Goal: Find contact information: Find contact information

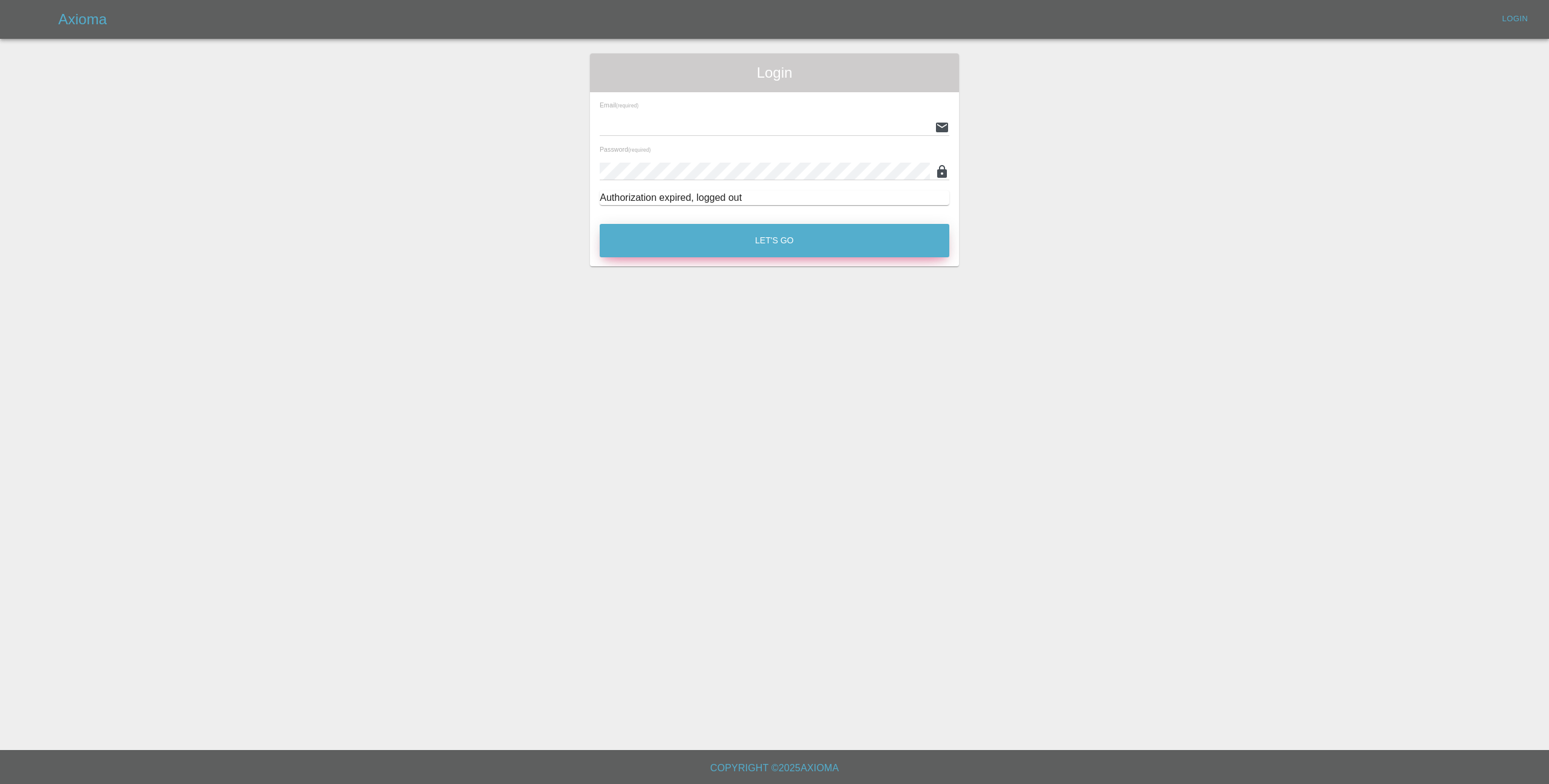
type input "[EMAIL_ADDRESS][DOMAIN_NAME]"
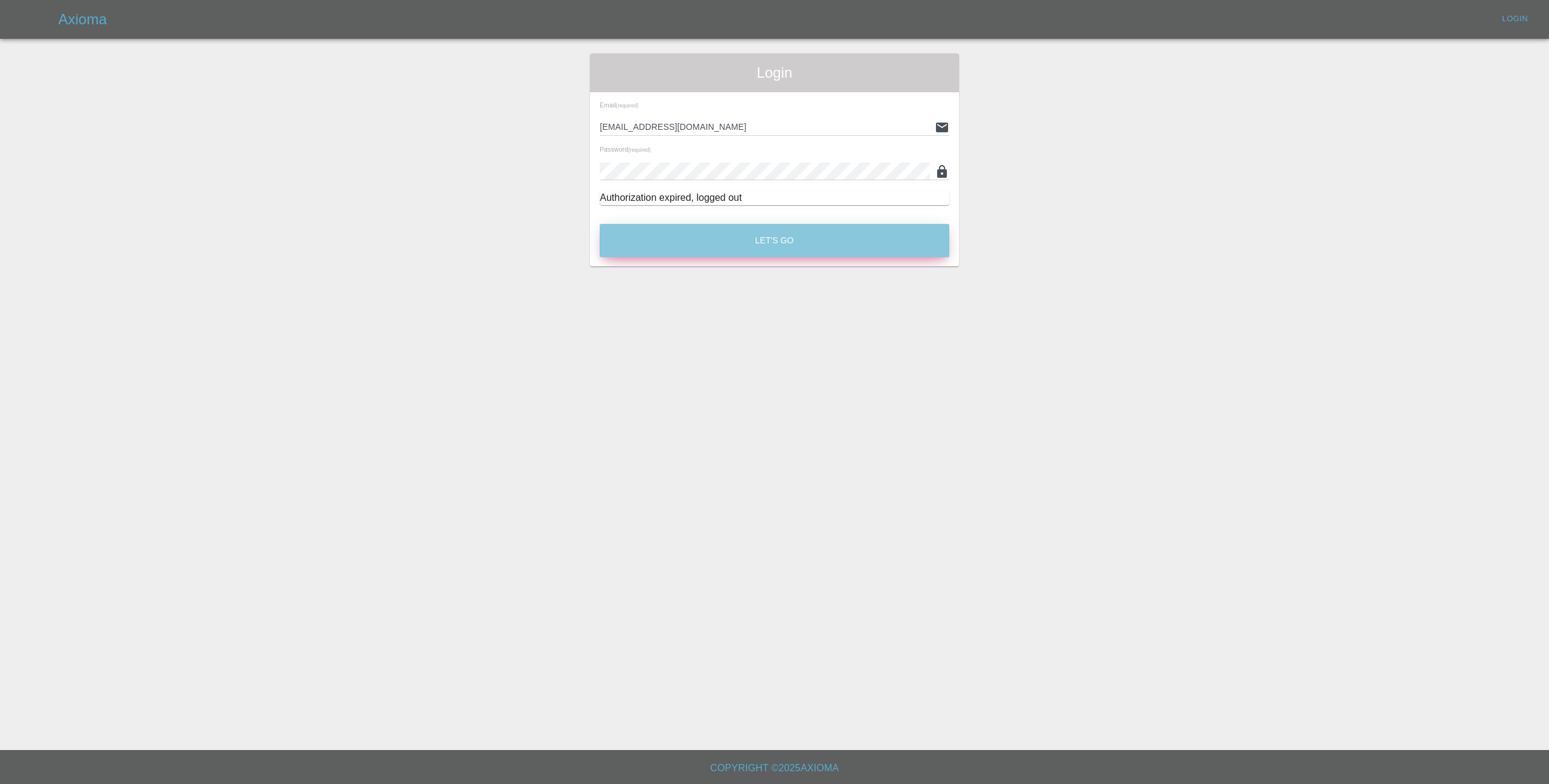
click at [796, 243] on button "Let's Go" at bounding box center [774, 241] width 349 height 34
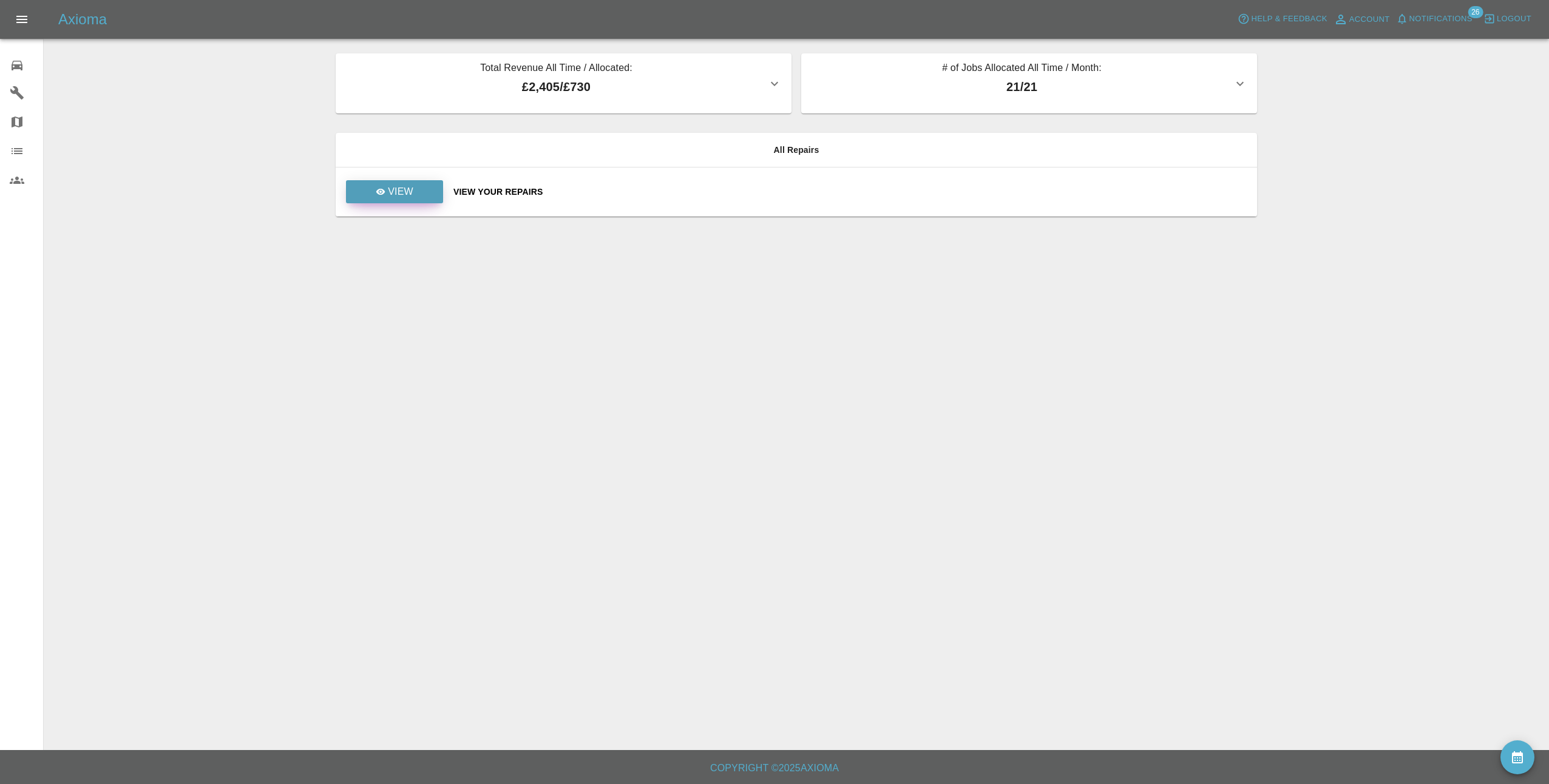
click at [412, 199] on p "View" at bounding box center [400, 191] width 26 height 14
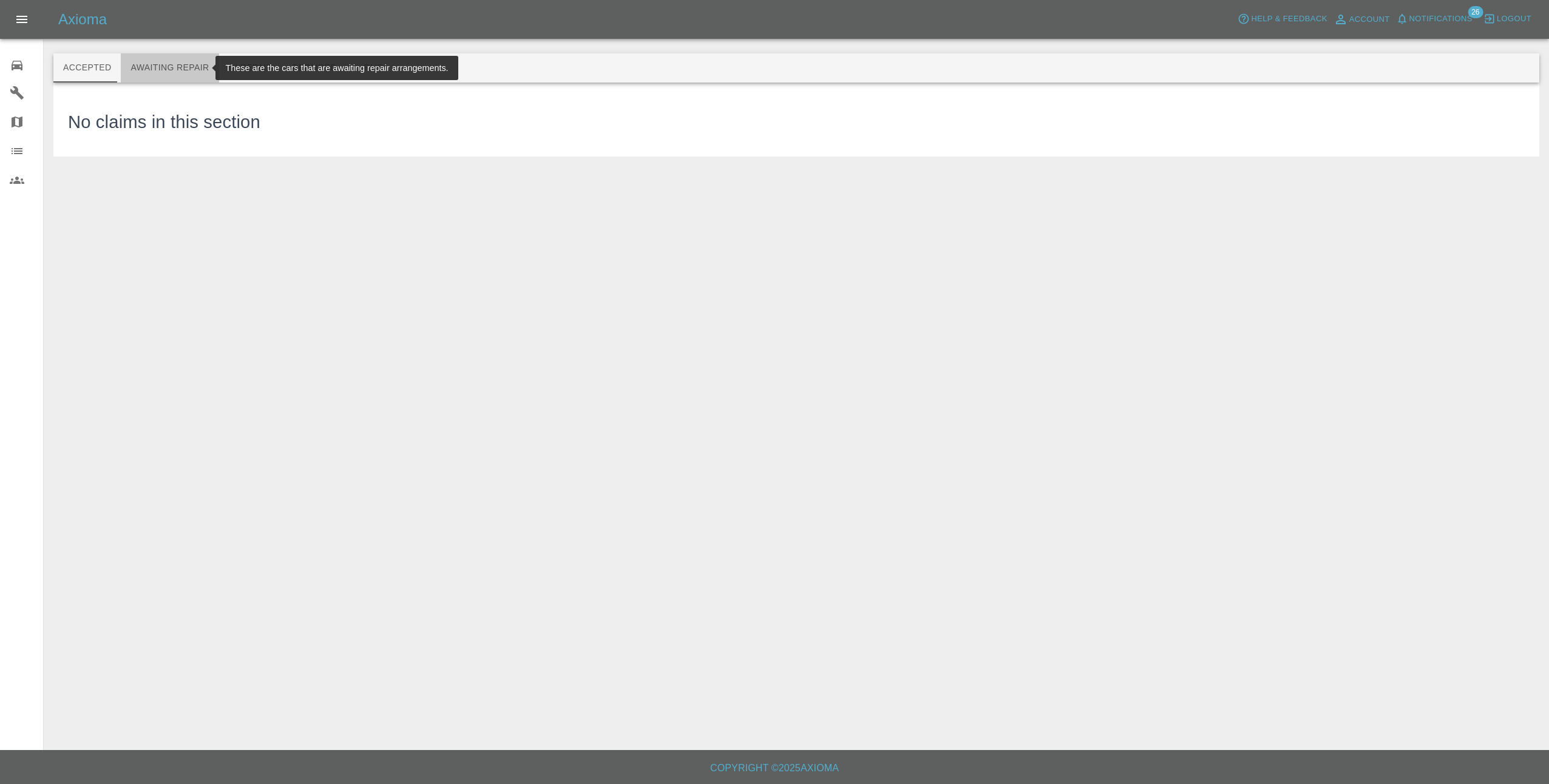
click at [176, 64] on button "Awaiting Repair" at bounding box center [169, 68] width 98 height 29
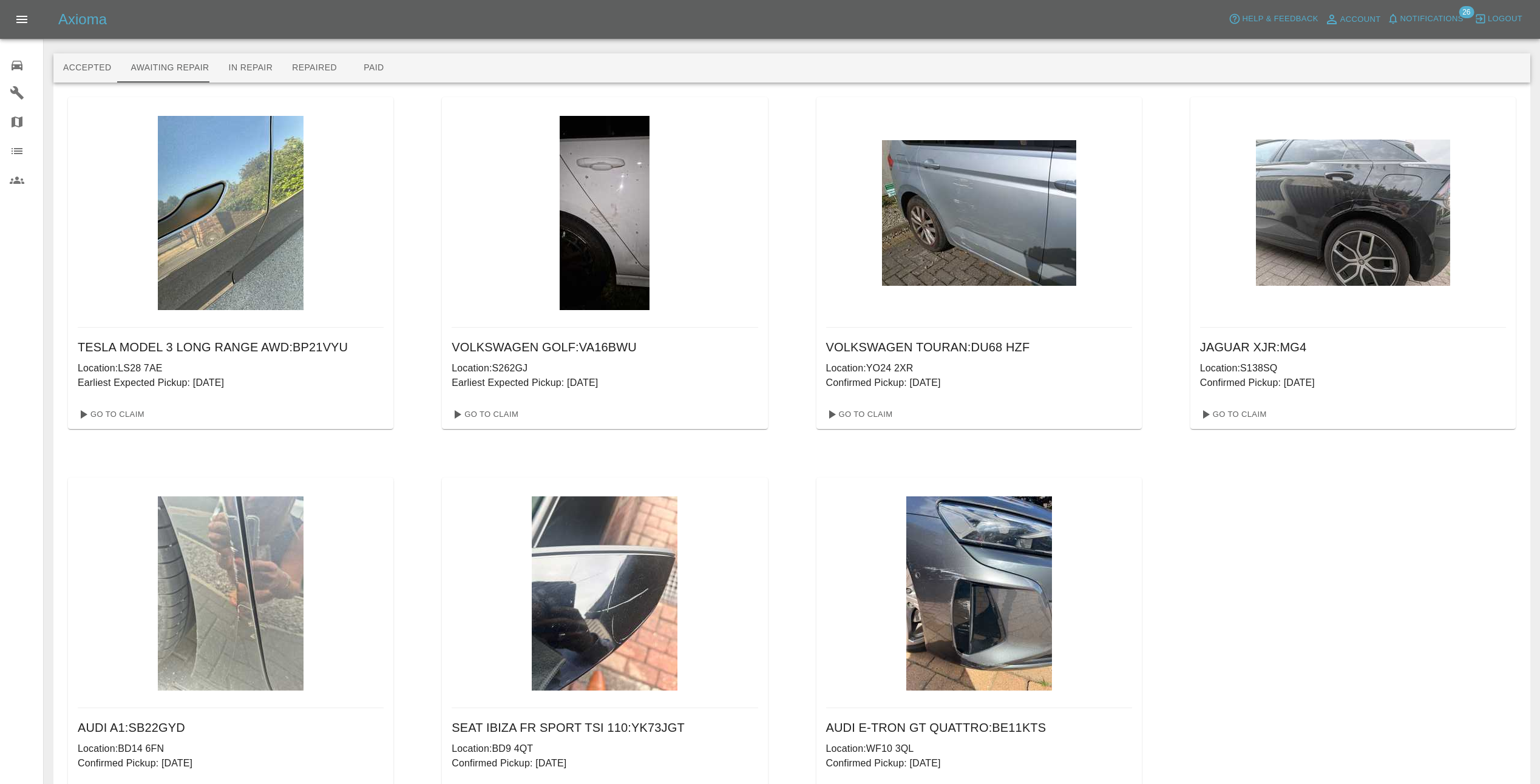
click at [1436, 13] on span "Notifications" at bounding box center [1432, 19] width 63 height 14
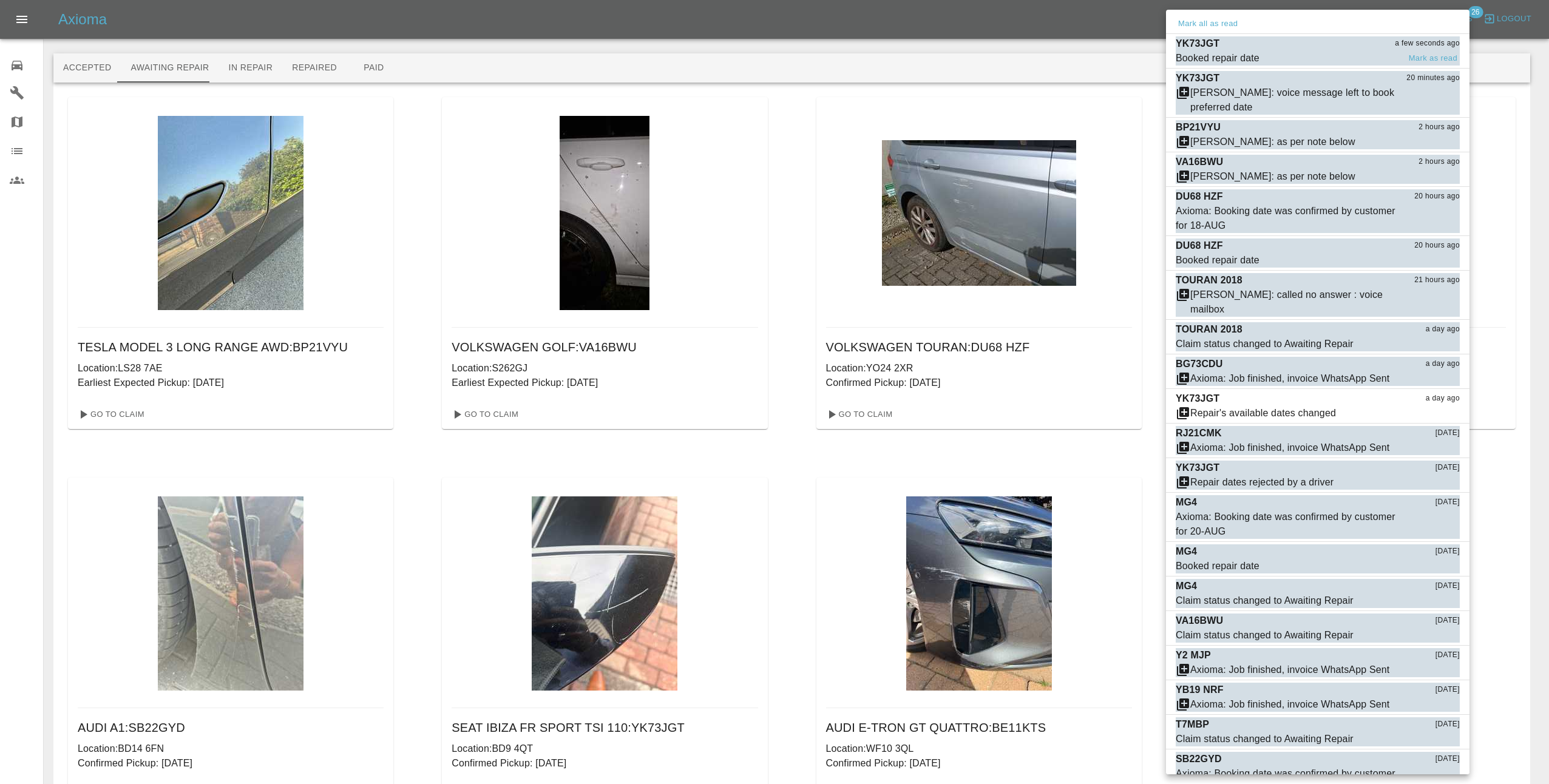
click at [1310, 49] on div "YK73JGT a few seconds ago" at bounding box center [1317, 43] width 284 height 14
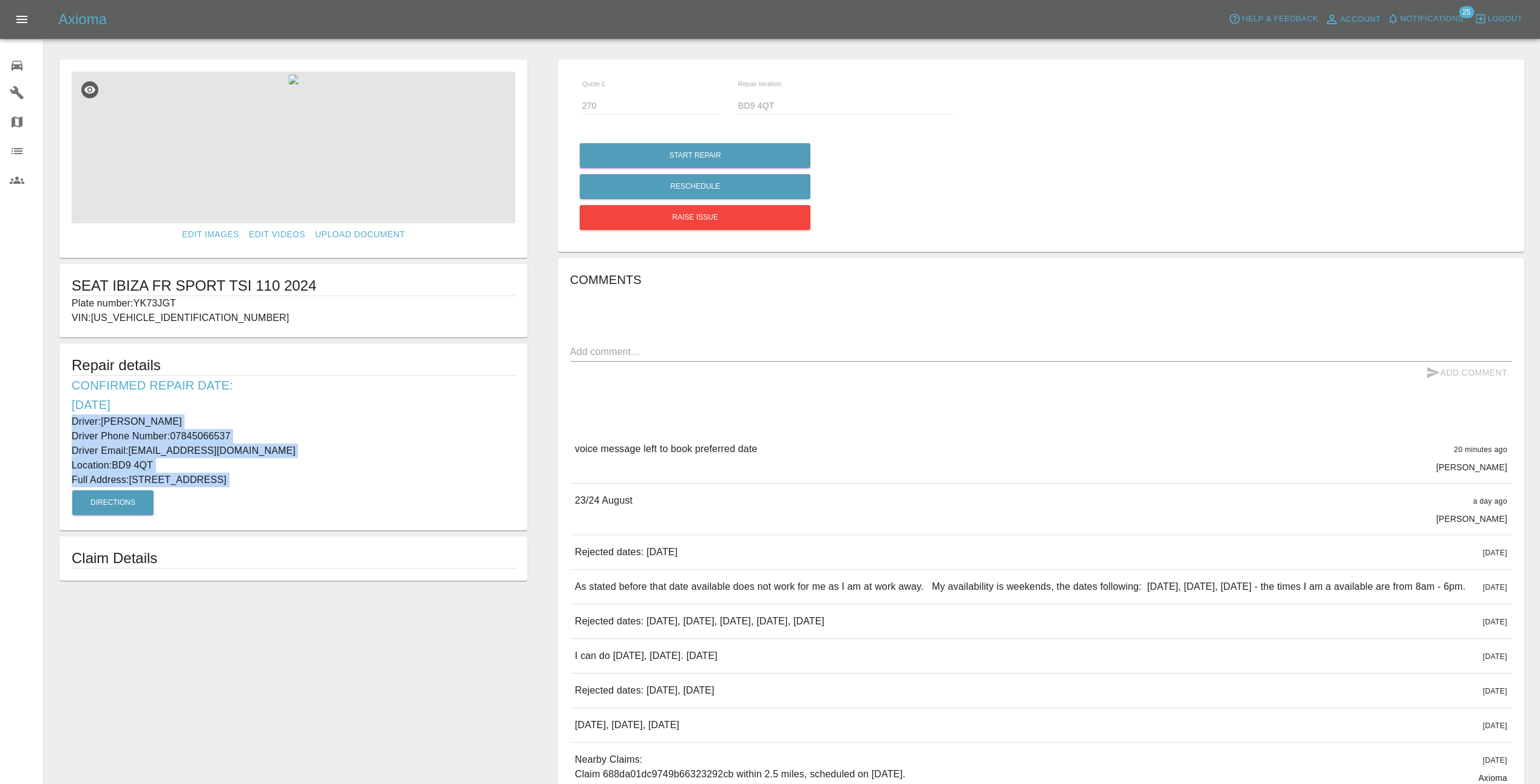
drag, startPoint x: 73, startPoint y: 423, endPoint x: 297, endPoint y: 486, distance: 232.7
click at [297, 486] on div "Repair details Confirmed Repair Date: [DATE] Driver: [PERSON_NAME] Driver Phone…" at bounding box center [293, 437] width 468 height 187
copy div "Driver: [PERSON_NAME] Driver Phone Number: 07845066537 Driver Email: [EMAIL_ADD…"
click at [33, 19] on button "Open drawer" at bounding box center [22, 19] width 29 height 29
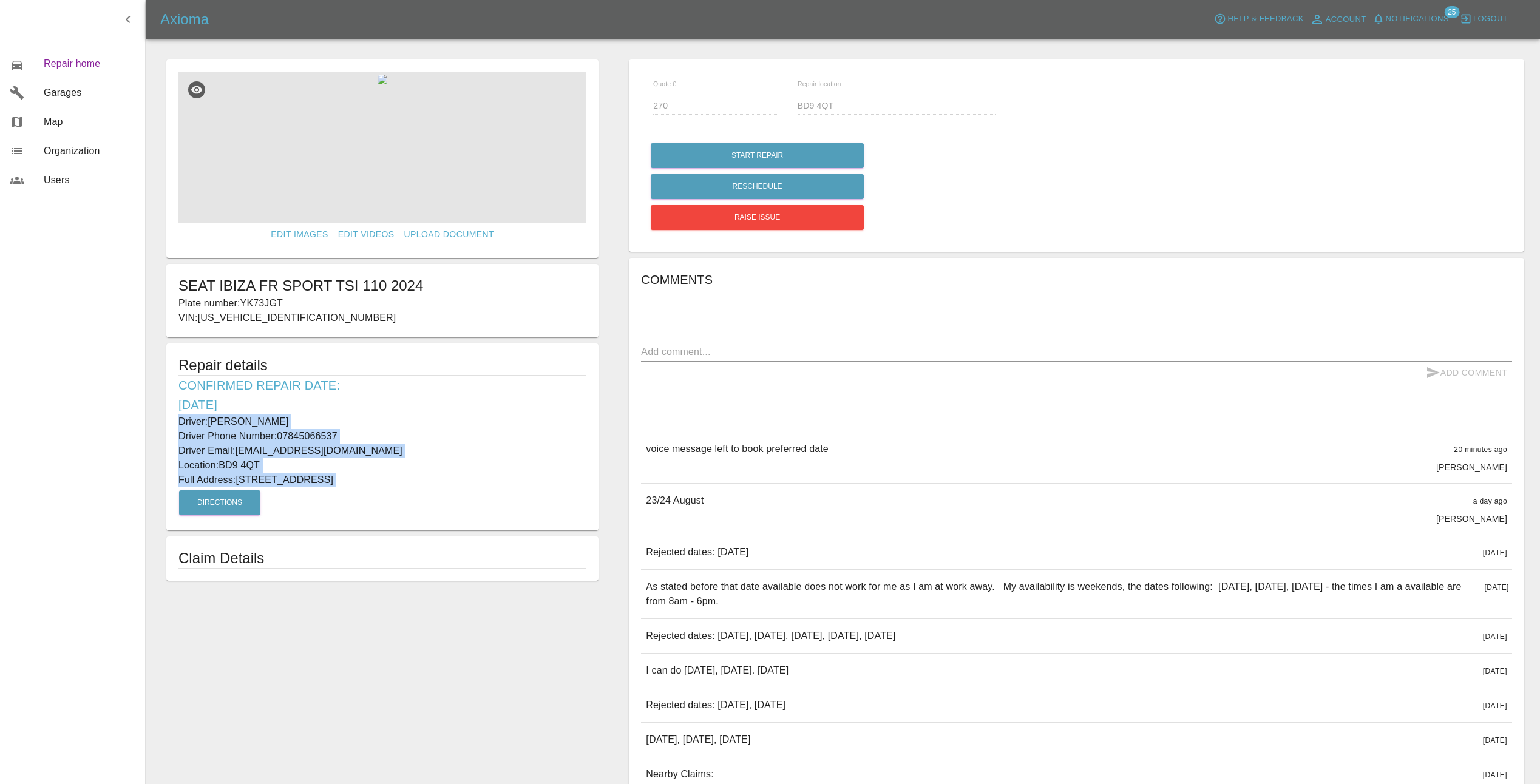
click at [62, 63] on span "Repair home" at bounding box center [89, 64] width 92 height 14
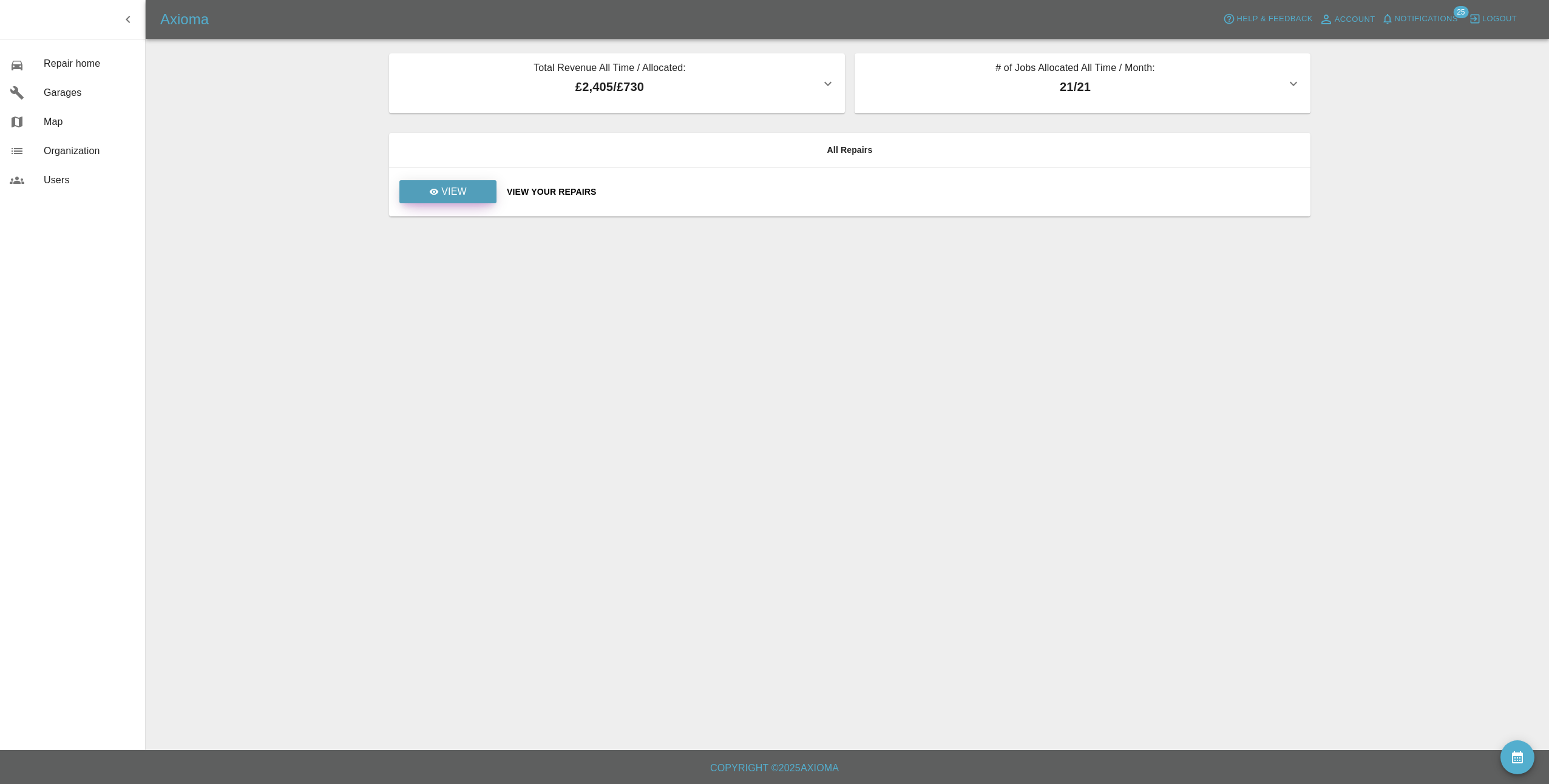
click at [453, 196] on p "View" at bounding box center [453, 191] width 26 height 14
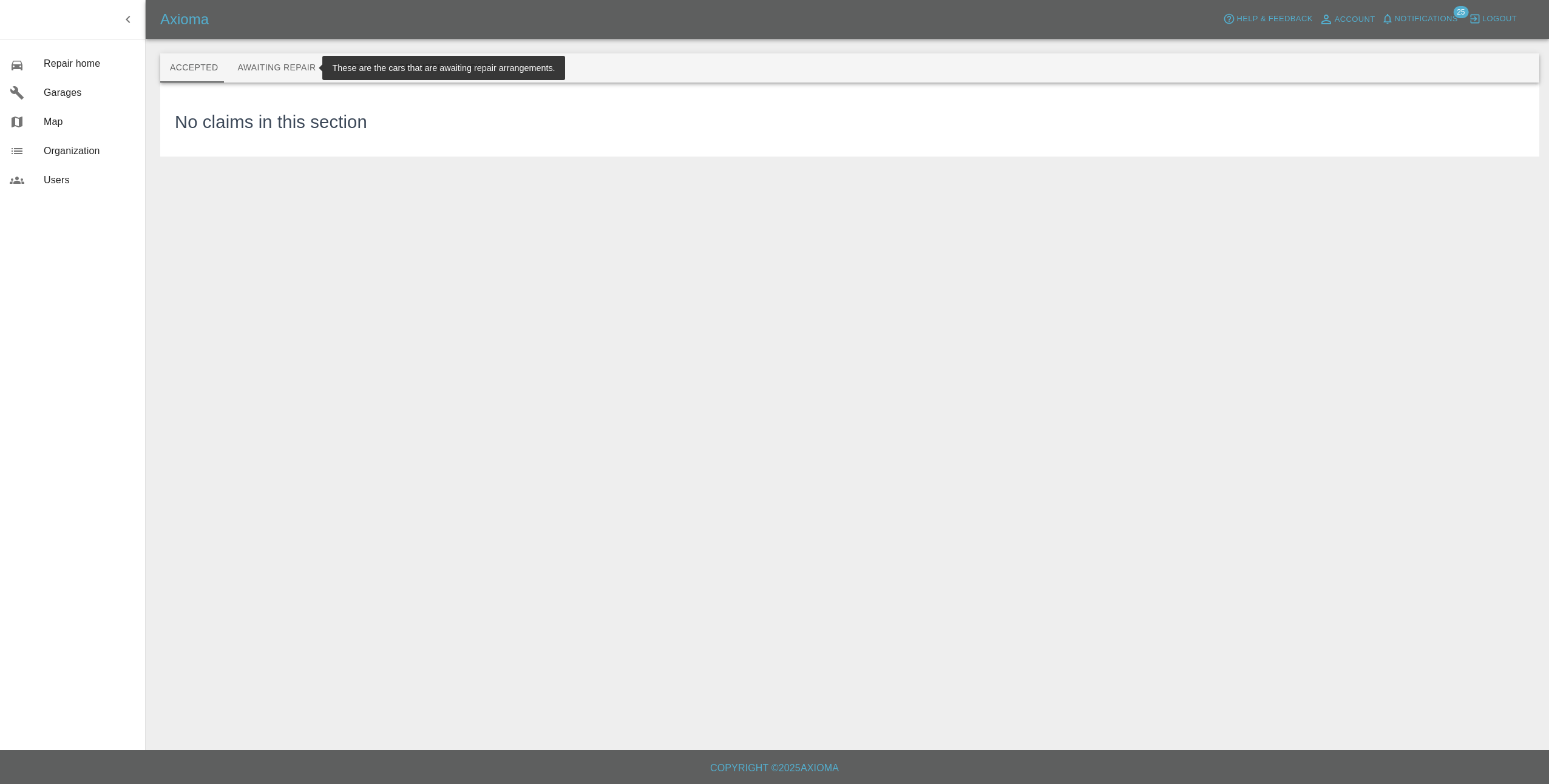
click at [295, 67] on button "Awaiting Repair" at bounding box center [276, 68] width 98 height 29
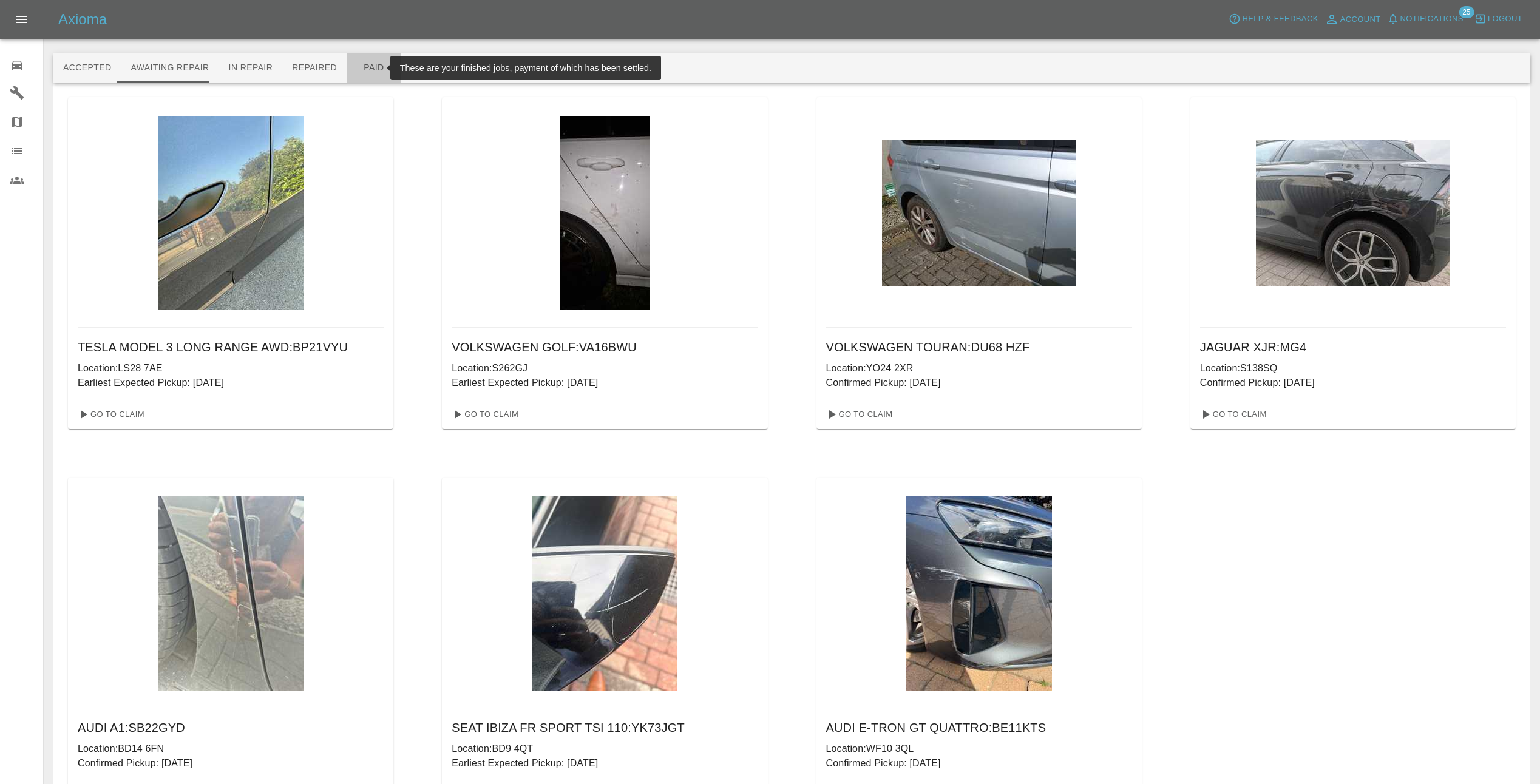
click at [363, 65] on button "Paid" at bounding box center [374, 68] width 55 height 29
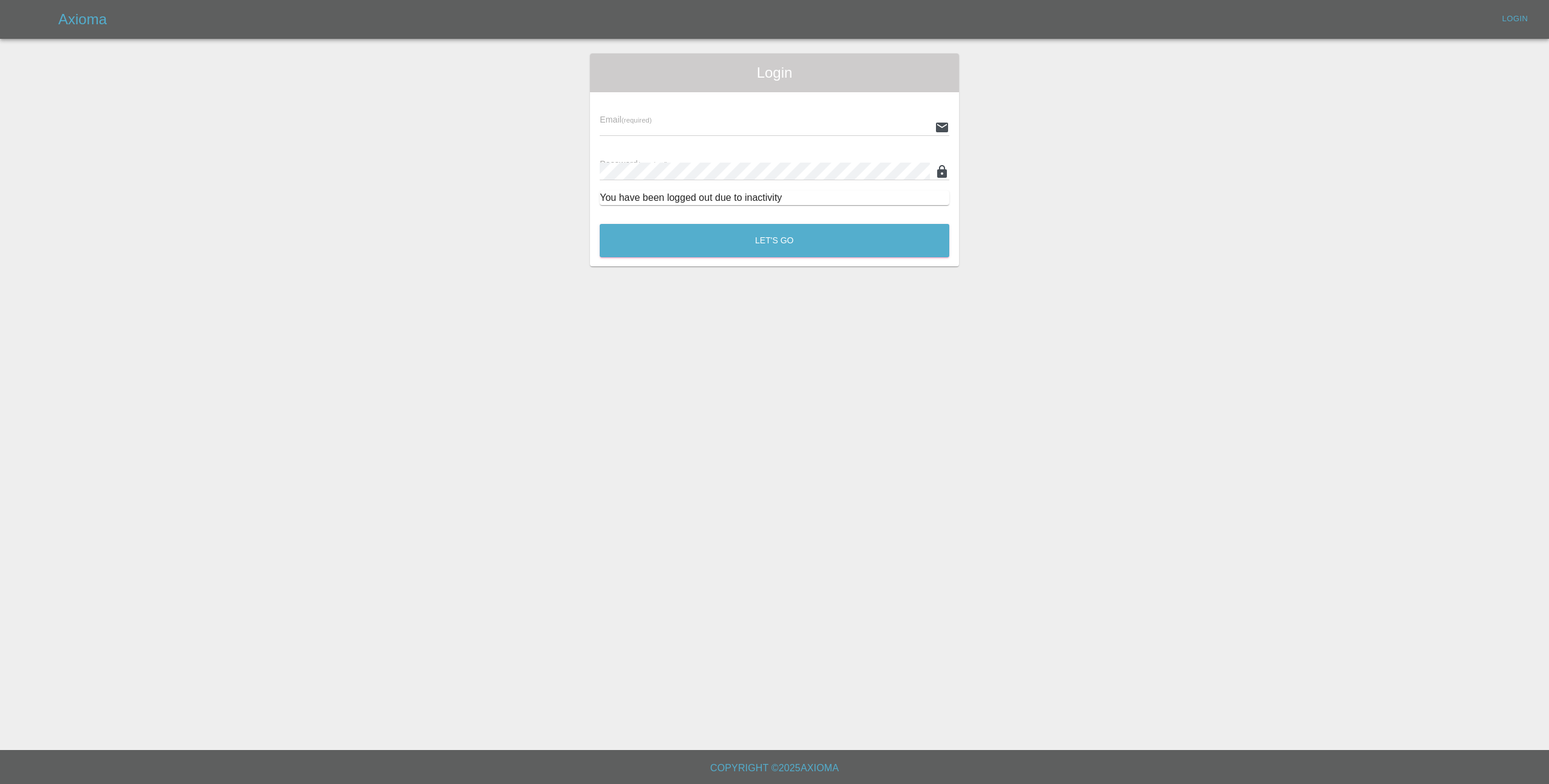
type input "[EMAIL_ADDRESS][DOMAIN_NAME]"
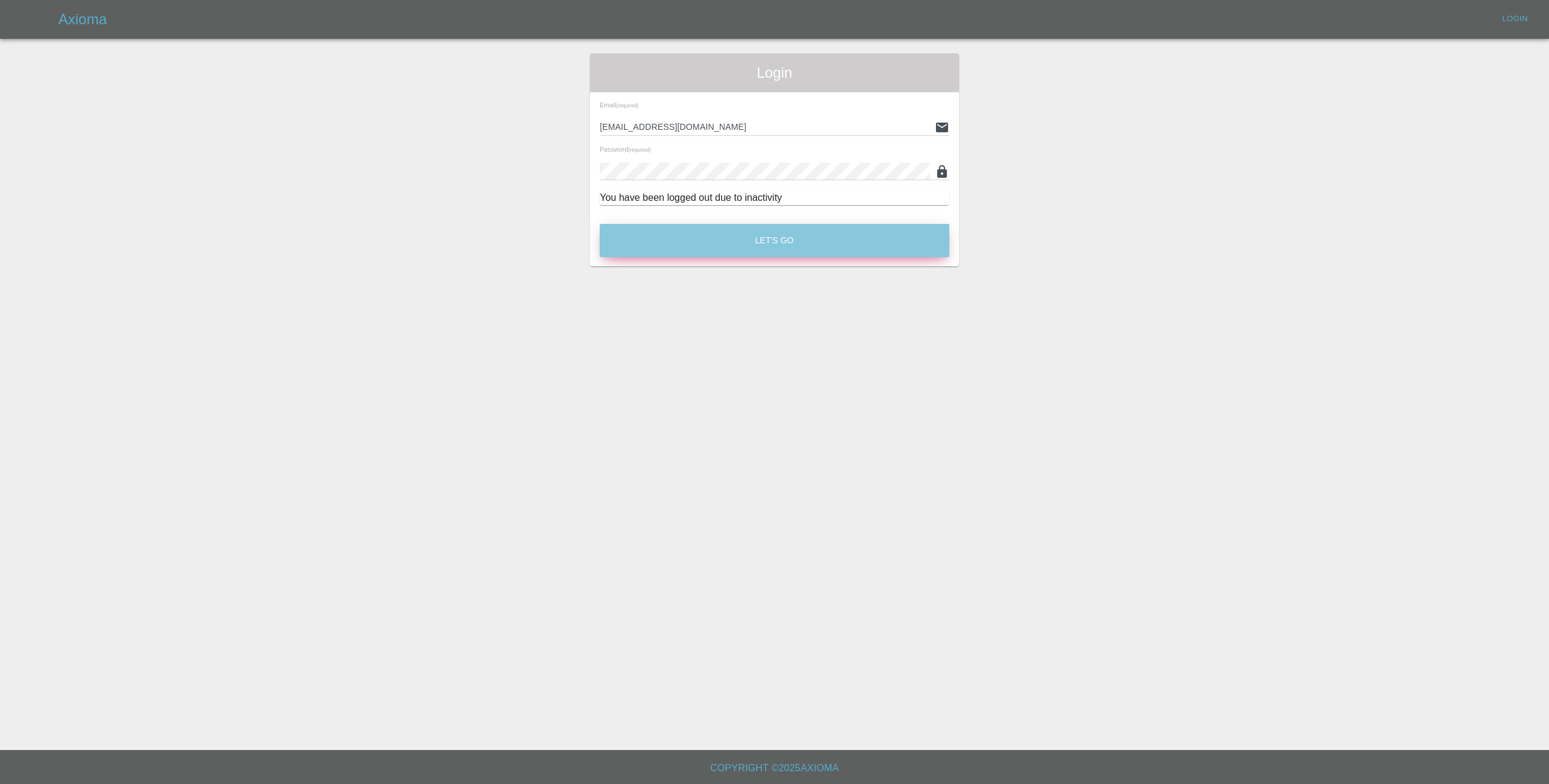
click at [764, 248] on button "Let's Go" at bounding box center [774, 241] width 349 height 34
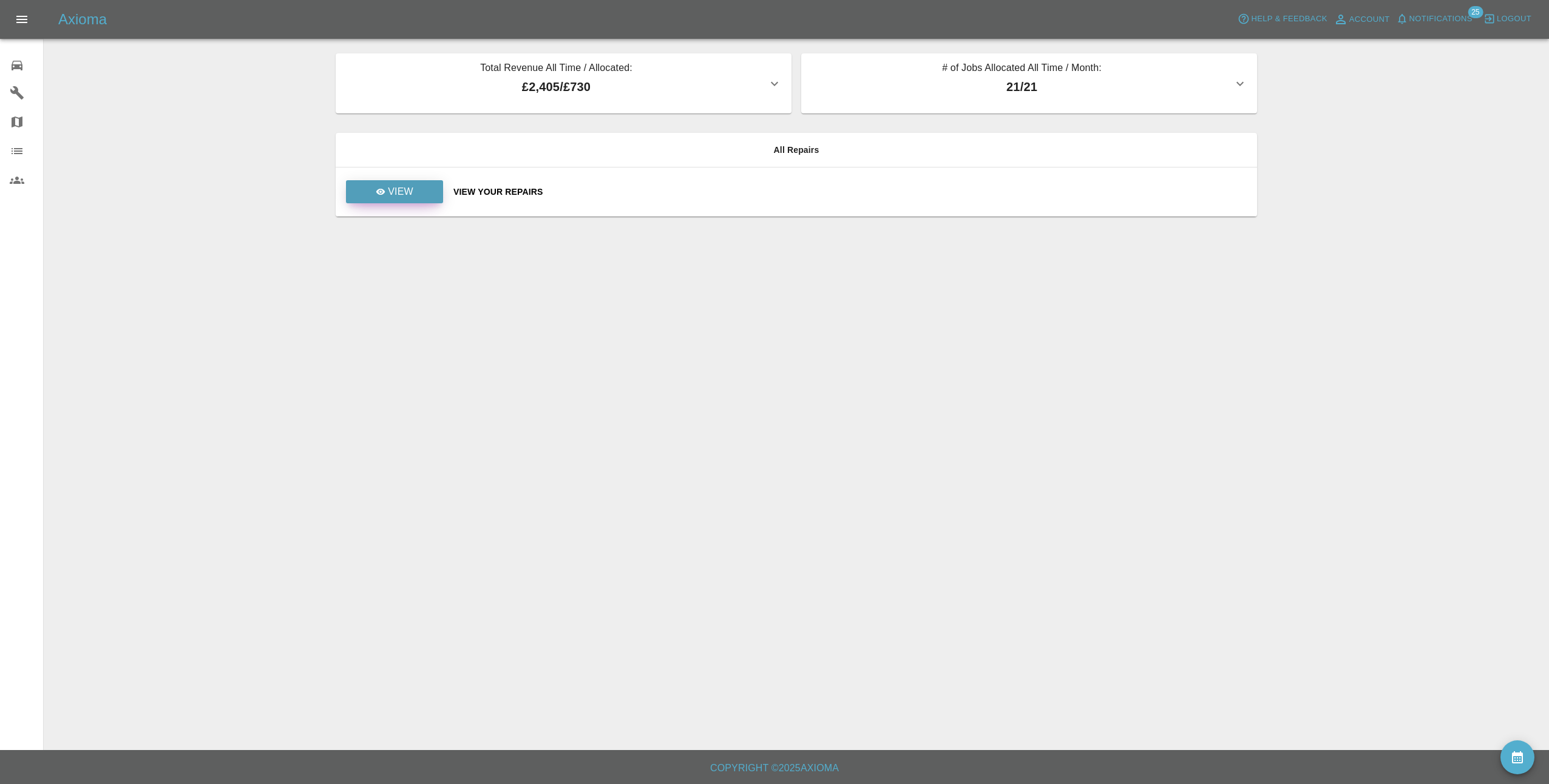
click at [412, 192] on p "View" at bounding box center [400, 191] width 26 height 14
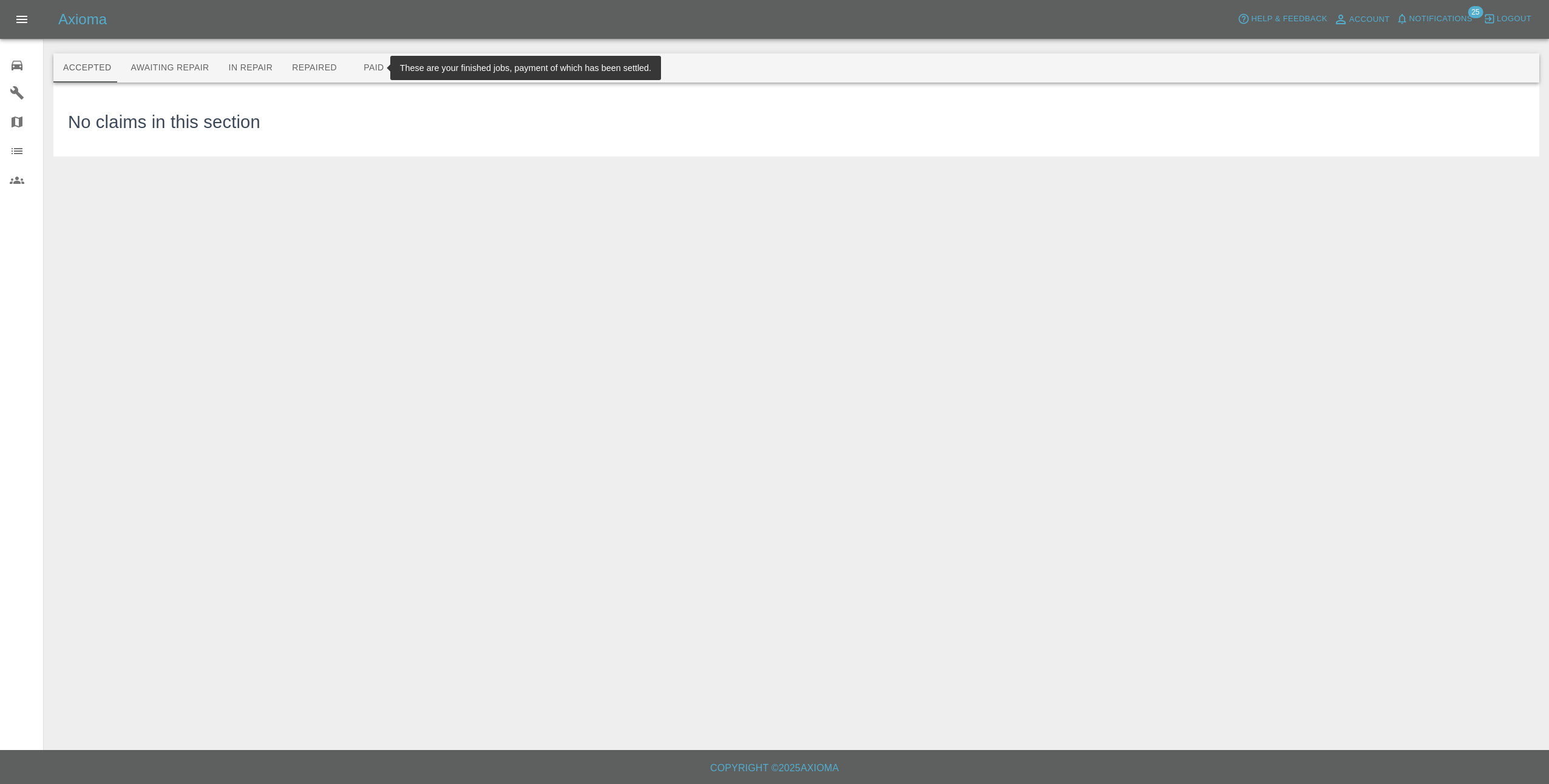
click at [353, 64] on button "Paid" at bounding box center [374, 68] width 55 height 29
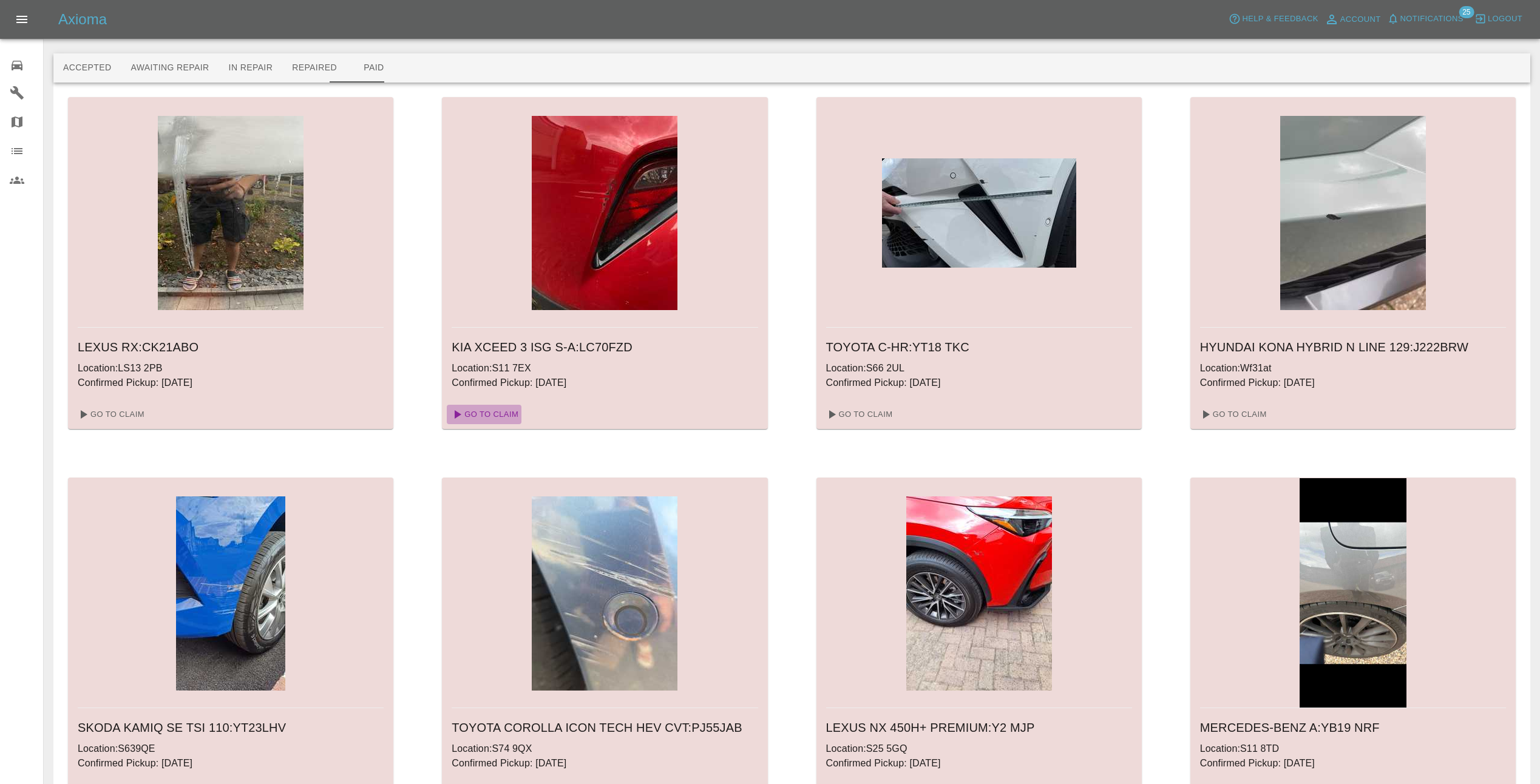
click at [494, 413] on link "Go To Claim" at bounding box center [484, 414] width 75 height 19
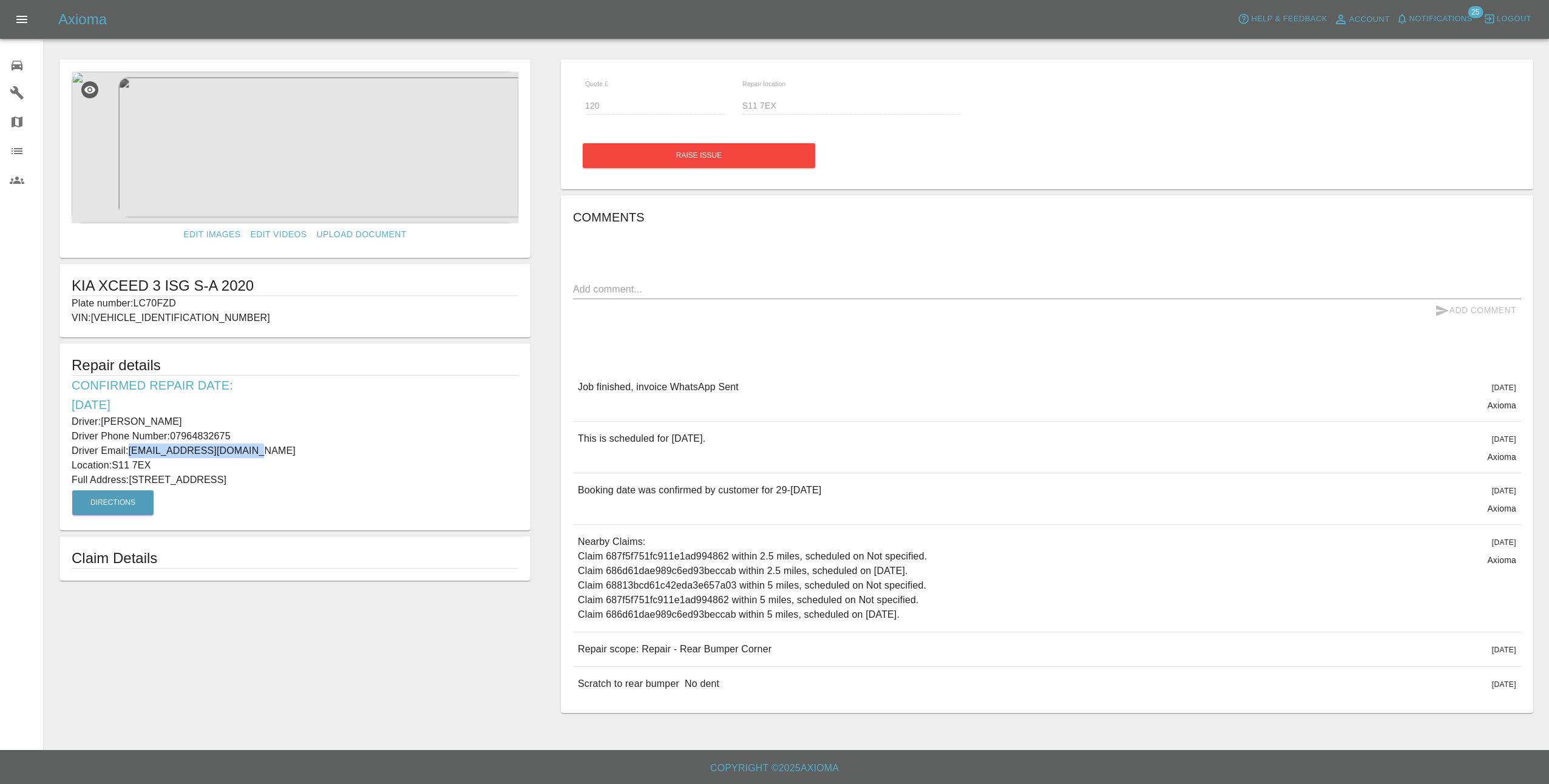
drag, startPoint x: 243, startPoint y: 452, endPoint x: 128, endPoint y: 454, distance: 115.0
click at [128, 454] on p "Driver Email: jaybeewebster@gmail.com" at bounding box center [295, 450] width 447 height 14
copy p "jaybeewebster@gmail.com"
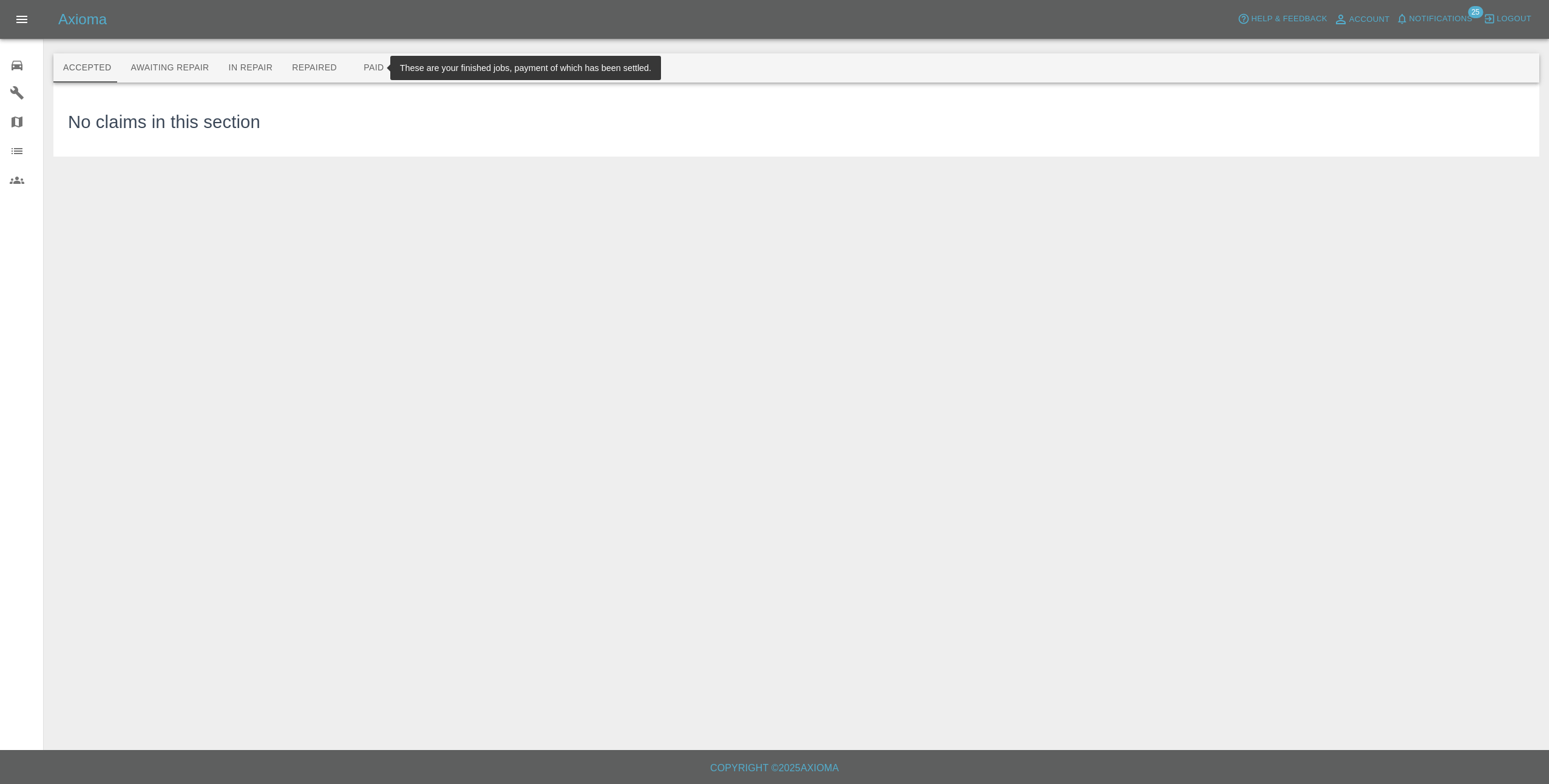
click at [351, 67] on button "Paid" at bounding box center [374, 68] width 55 height 29
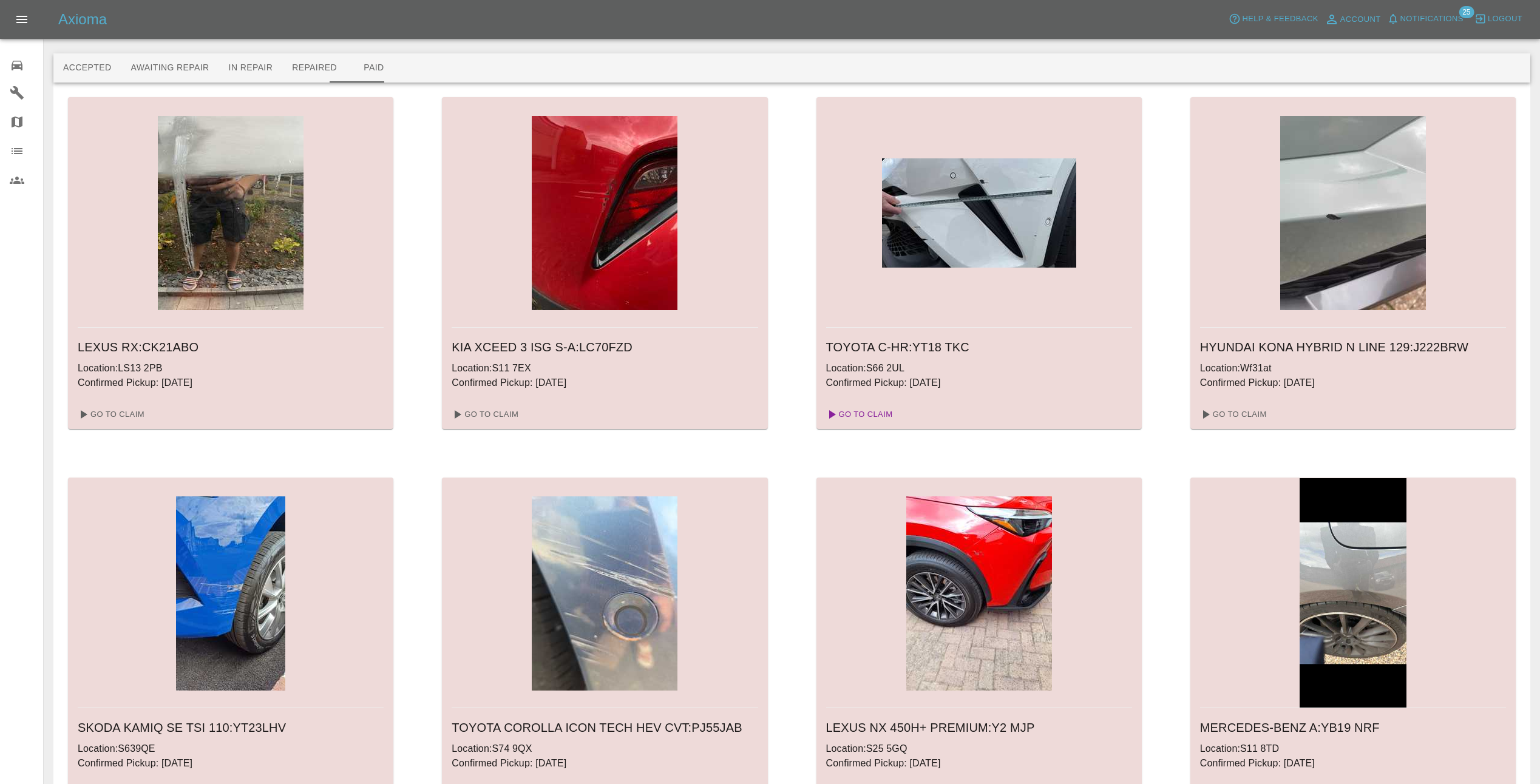
click at [865, 413] on link "Go To Claim" at bounding box center [858, 414] width 75 height 19
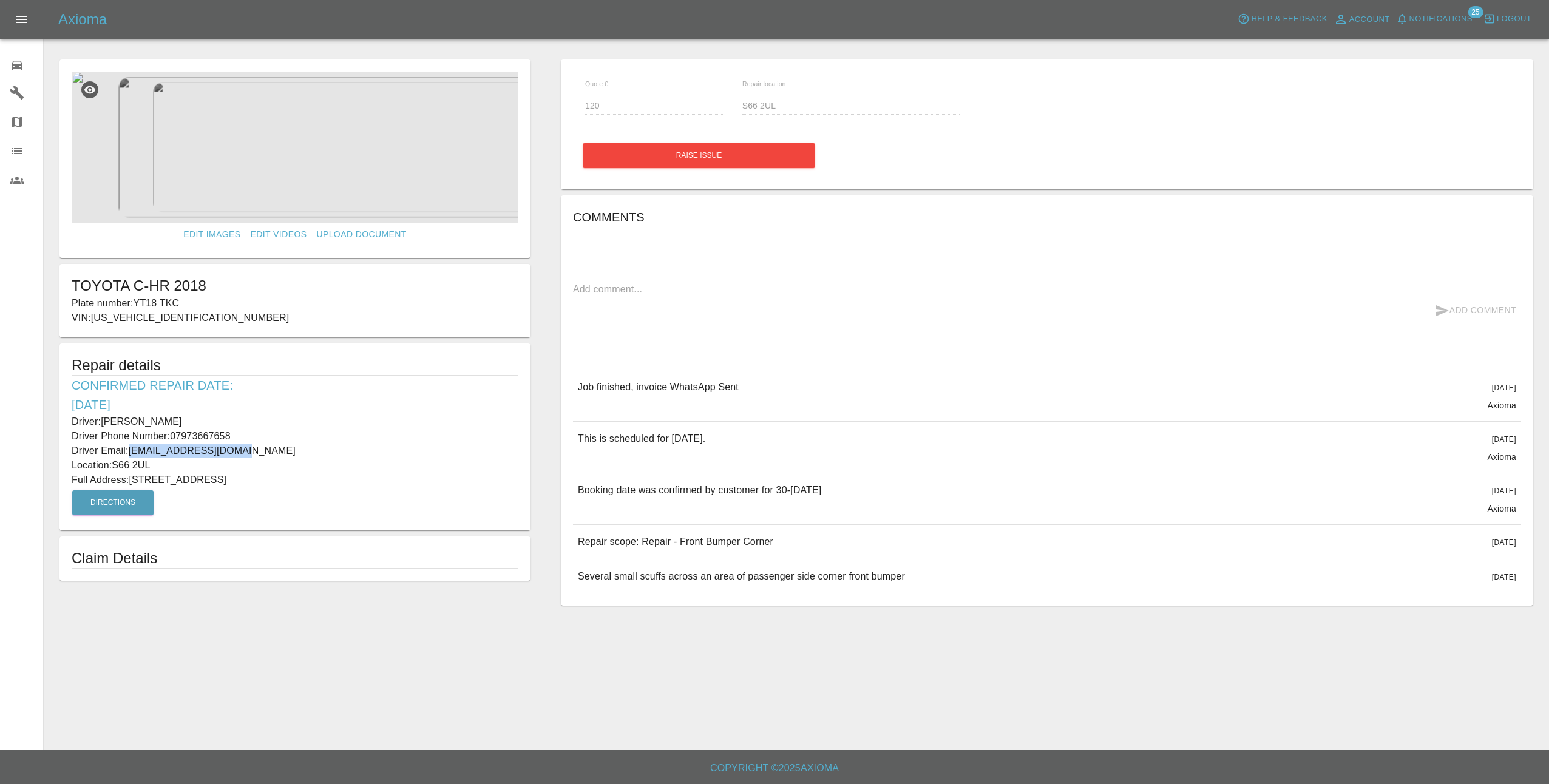
drag, startPoint x: 243, startPoint y: 453, endPoint x: 128, endPoint y: 452, distance: 115.0
click at [128, 452] on p "Driver Email: johntwmay51@gmail.com" at bounding box center [295, 450] width 447 height 14
copy p "johntwmay51@gmail.com"
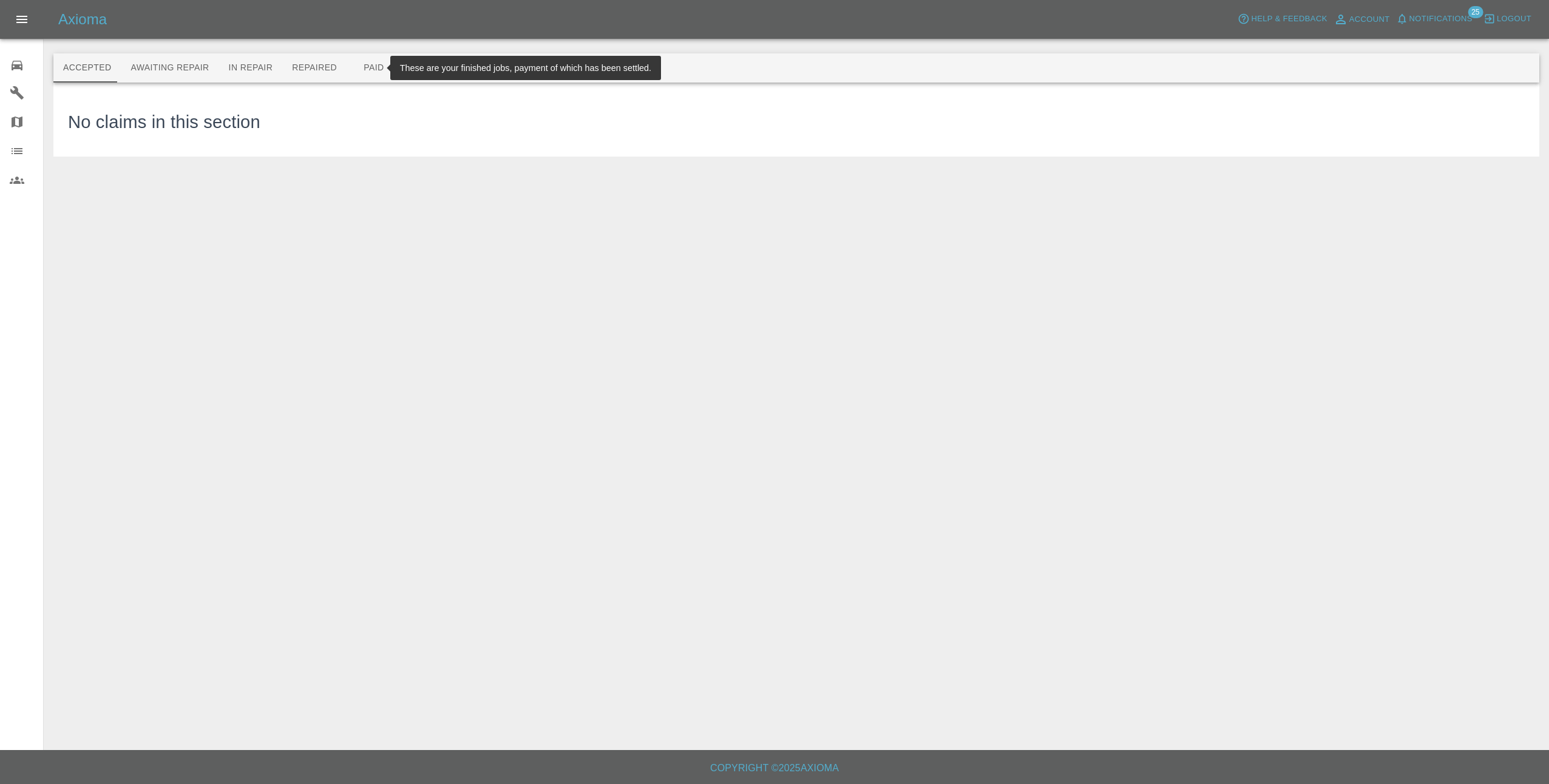
click at [349, 62] on button "Paid" at bounding box center [374, 68] width 55 height 29
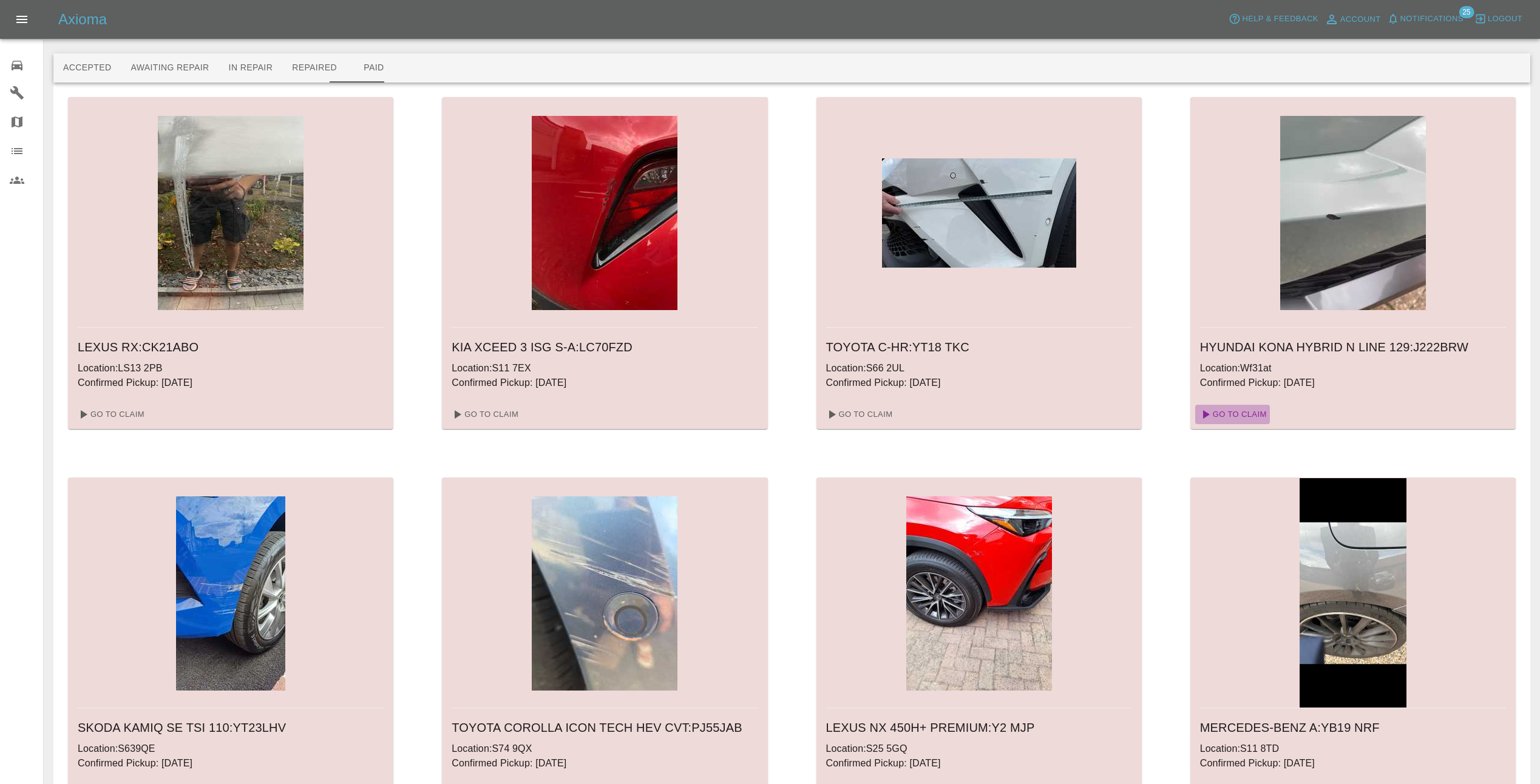
click at [1253, 413] on link "Go To Claim" at bounding box center [1233, 414] width 75 height 19
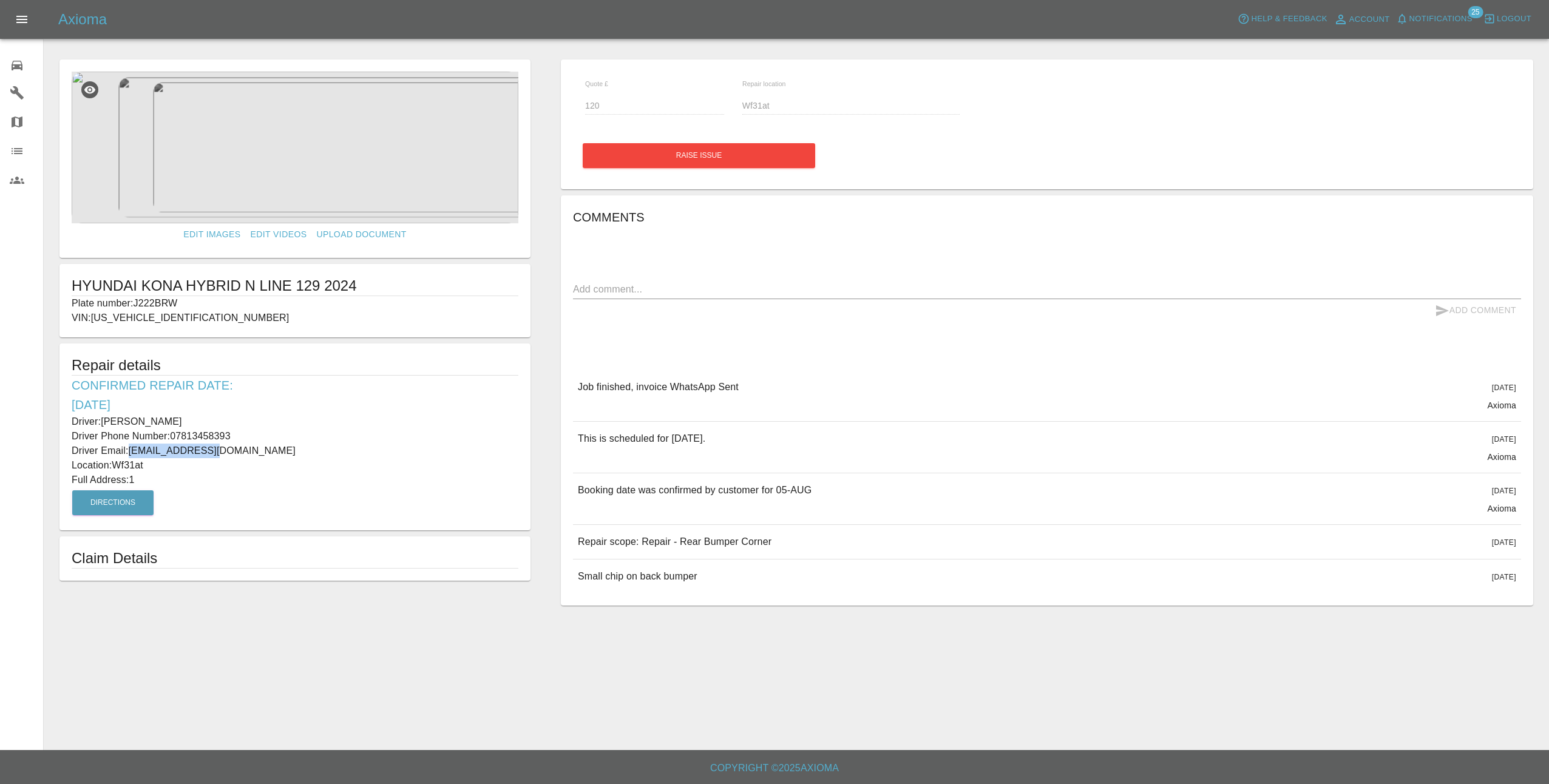
drag, startPoint x: 215, startPoint y: 452, endPoint x: 130, endPoint y: 451, distance: 85.0
click at [130, 451] on p "Driver Email: bernrw@gmail.com" at bounding box center [295, 450] width 447 height 14
copy p "bernrw@gmail.com"
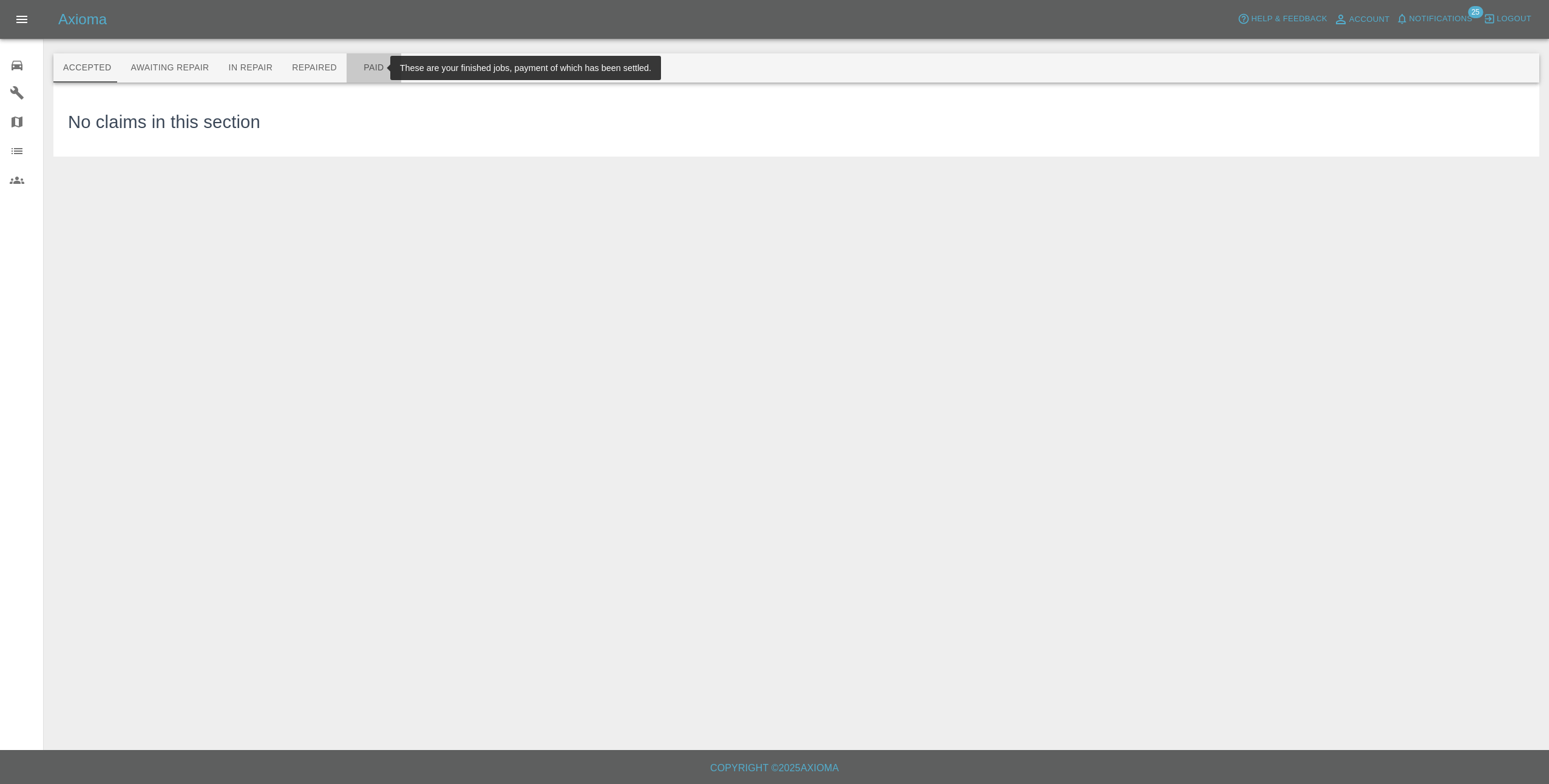
click at [360, 68] on button "Paid" at bounding box center [374, 68] width 55 height 29
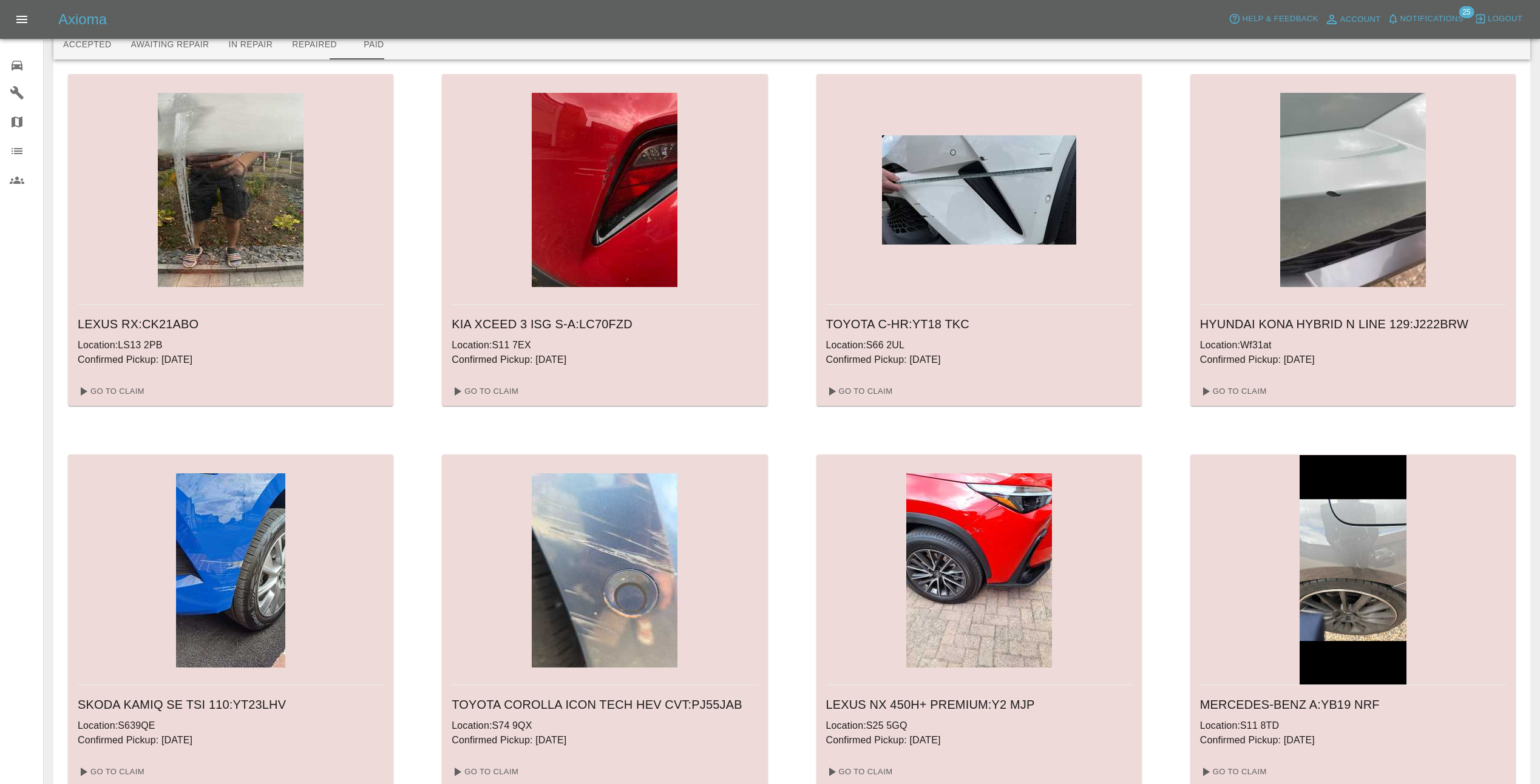
scroll to position [121, 0]
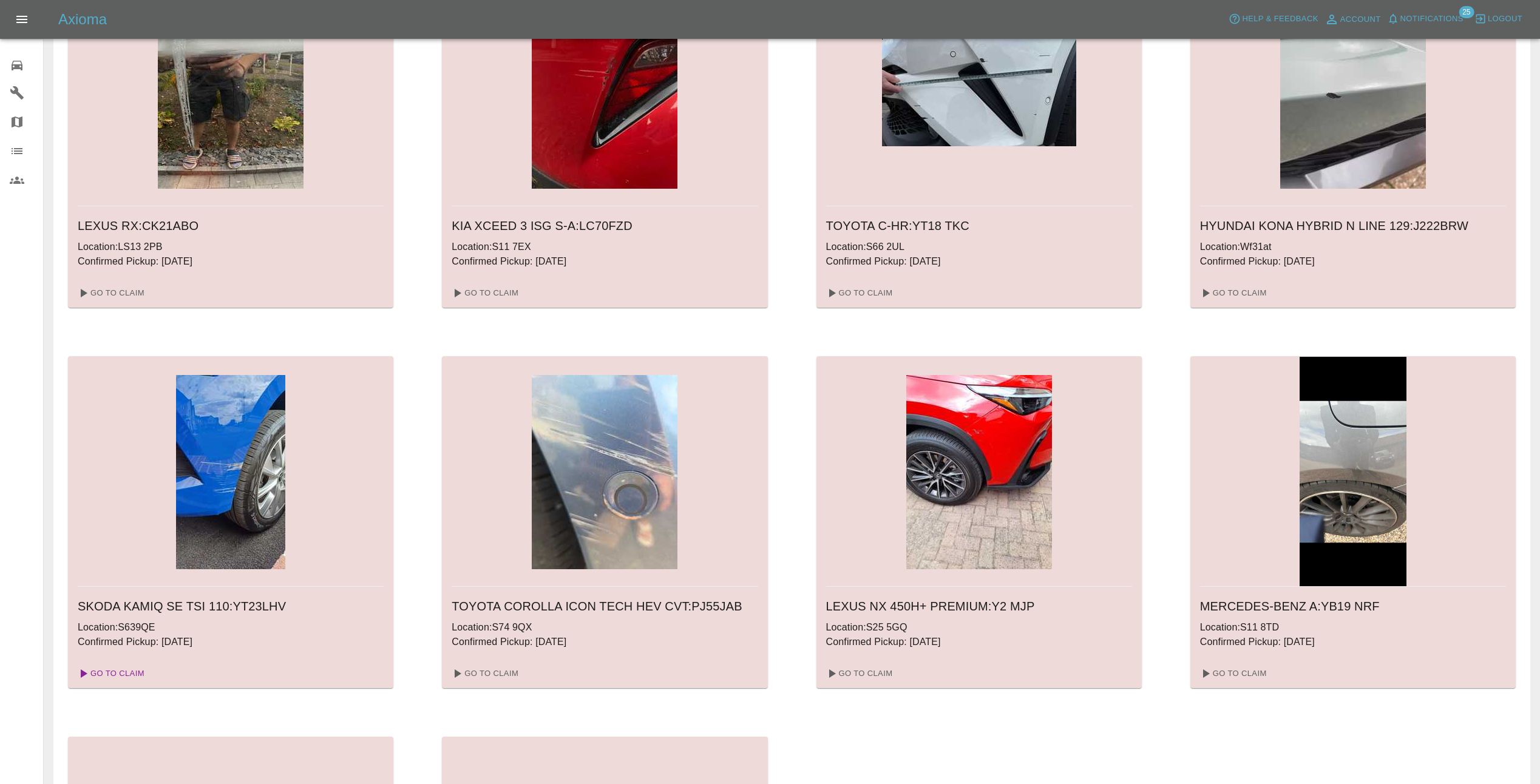
click at [130, 674] on link "Go To Claim" at bounding box center [110, 673] width 75 height 19
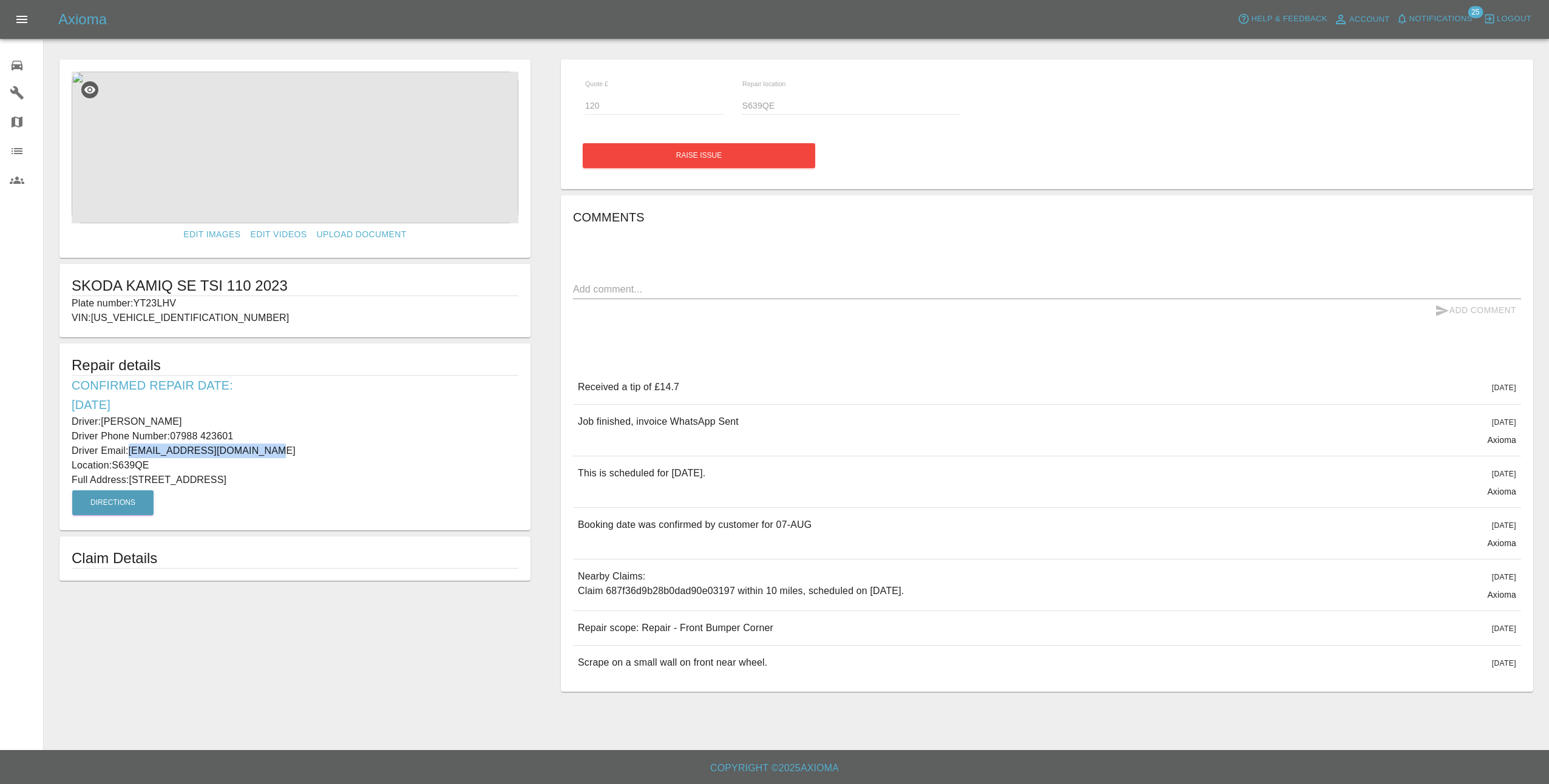
drag, startPoint x: 245, startPoint y: 451, endPoint x: 130, endPoint y: 450, distance: 115.0
click at [130, 450] on p "Driver Email: stupickerill@hotmail.co.uk" at bounding box center [295, 450] width 447 height 14
copy p "stupickerill@hotmail.co.uk"
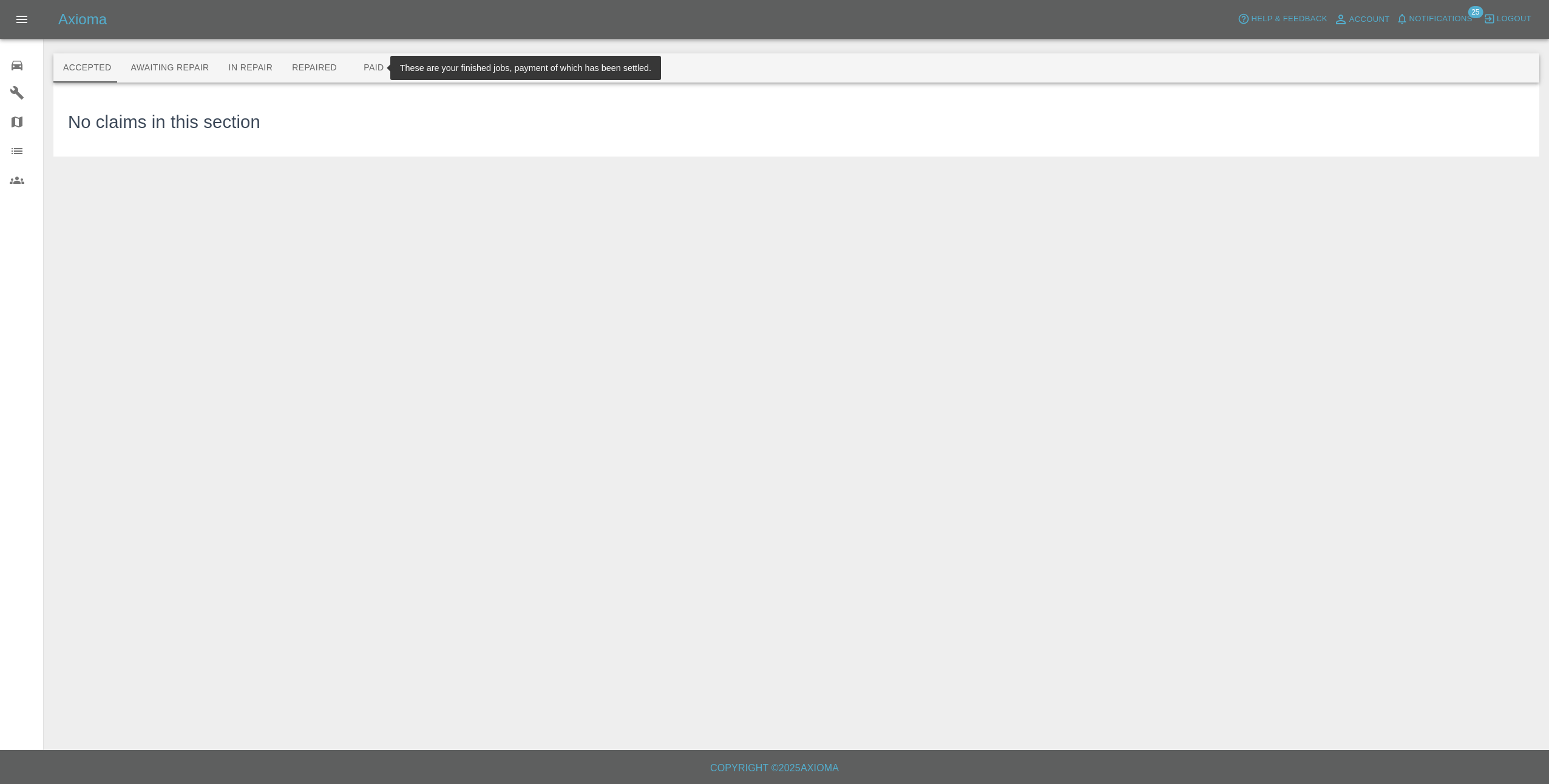
click at [363, 70] on button "Paid" at bounding box center [374, 68] width 55 height 29
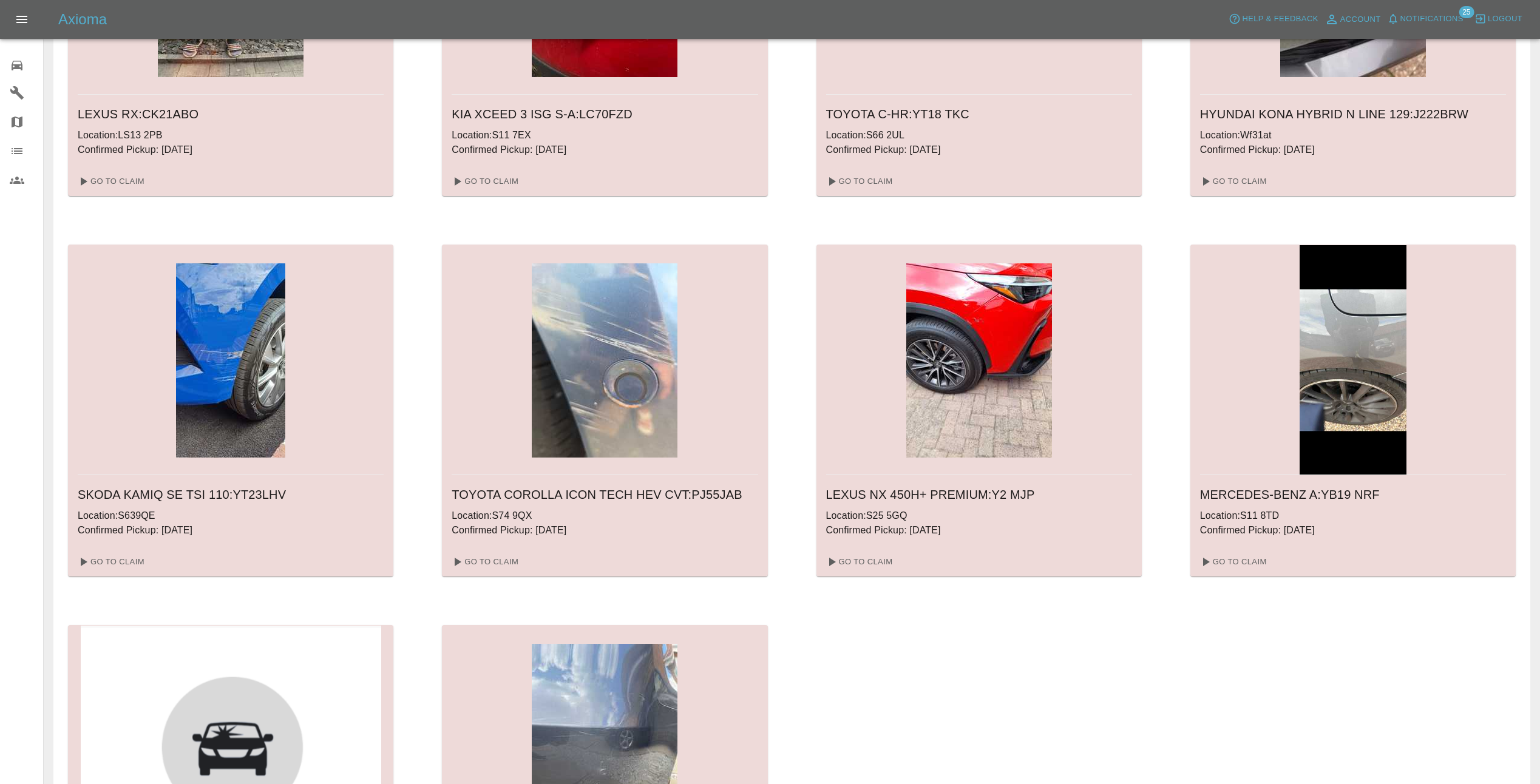
scroll to position [303, 0]
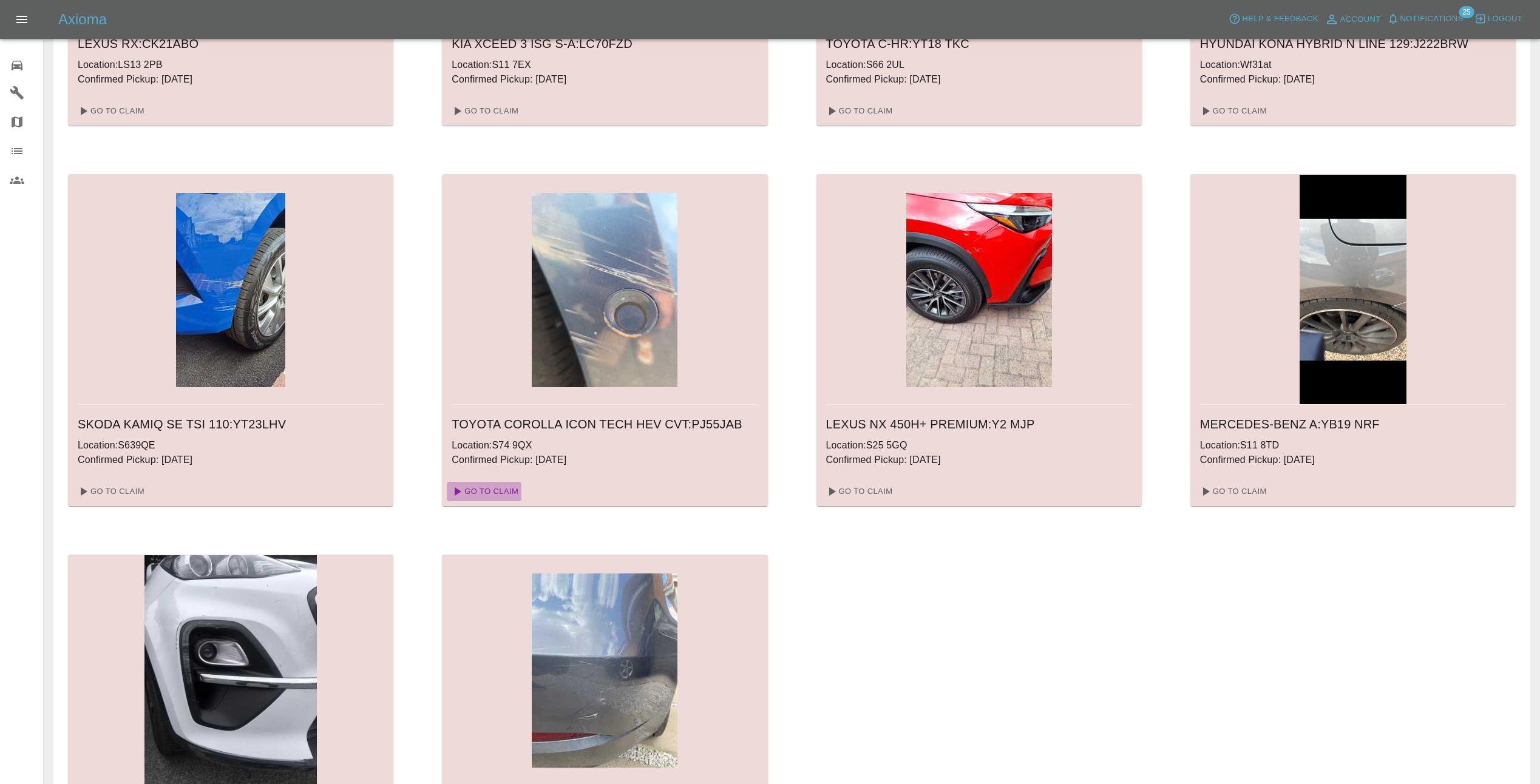
click at [497, 493] on link "Go To Claim" at bounding box center [484, 491] width 75 height 19
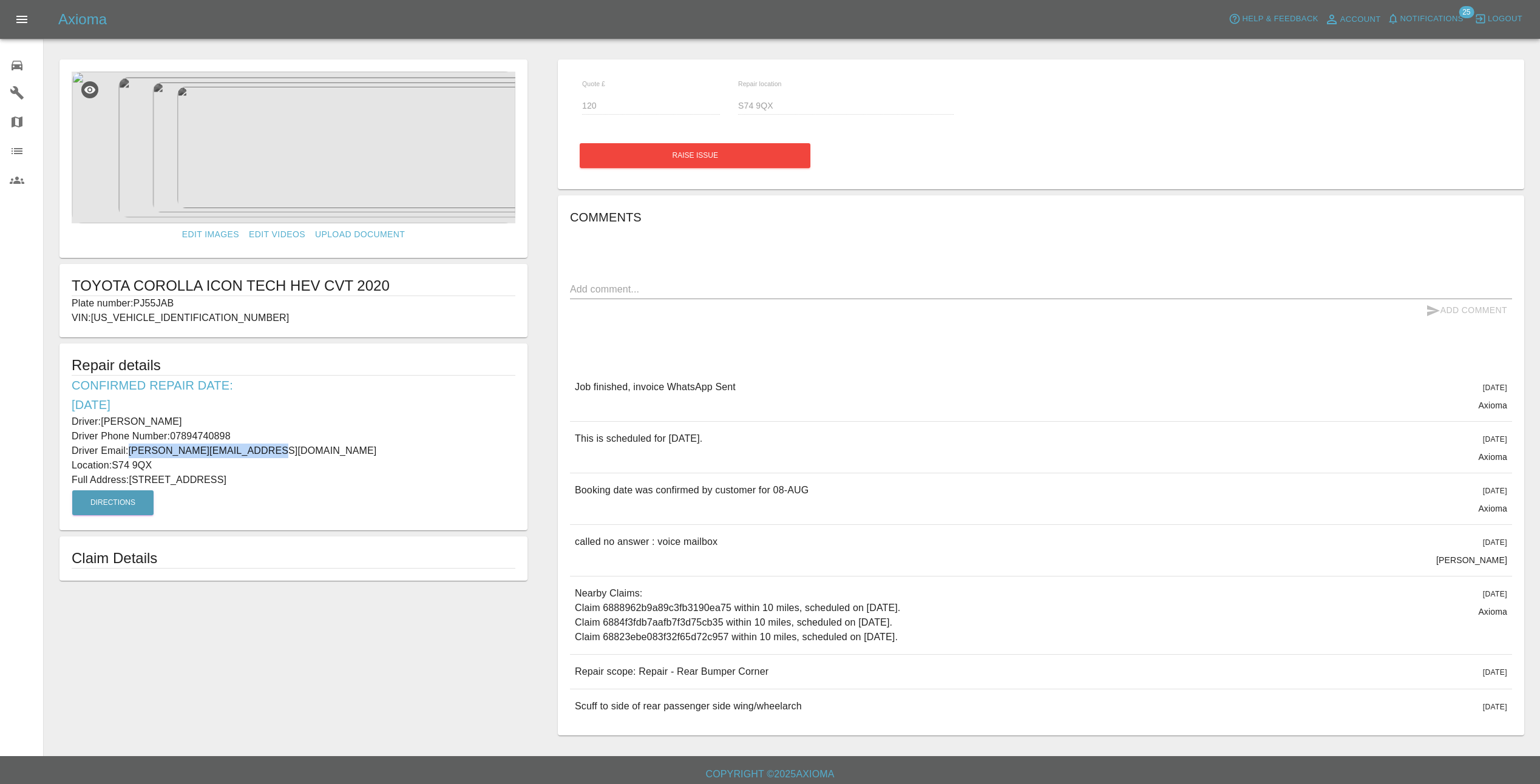
drag, startPoint x: 245, startPoint y: 453, endPoint x: 128, endPoint y: 453, distance: 117.0
click at [128, 453] on p "Driver Email: judith_bagley@talktalk.net" at bounding box center [293, 450] width 444 height 14
copy p "judith_bagley@talktalk.net"
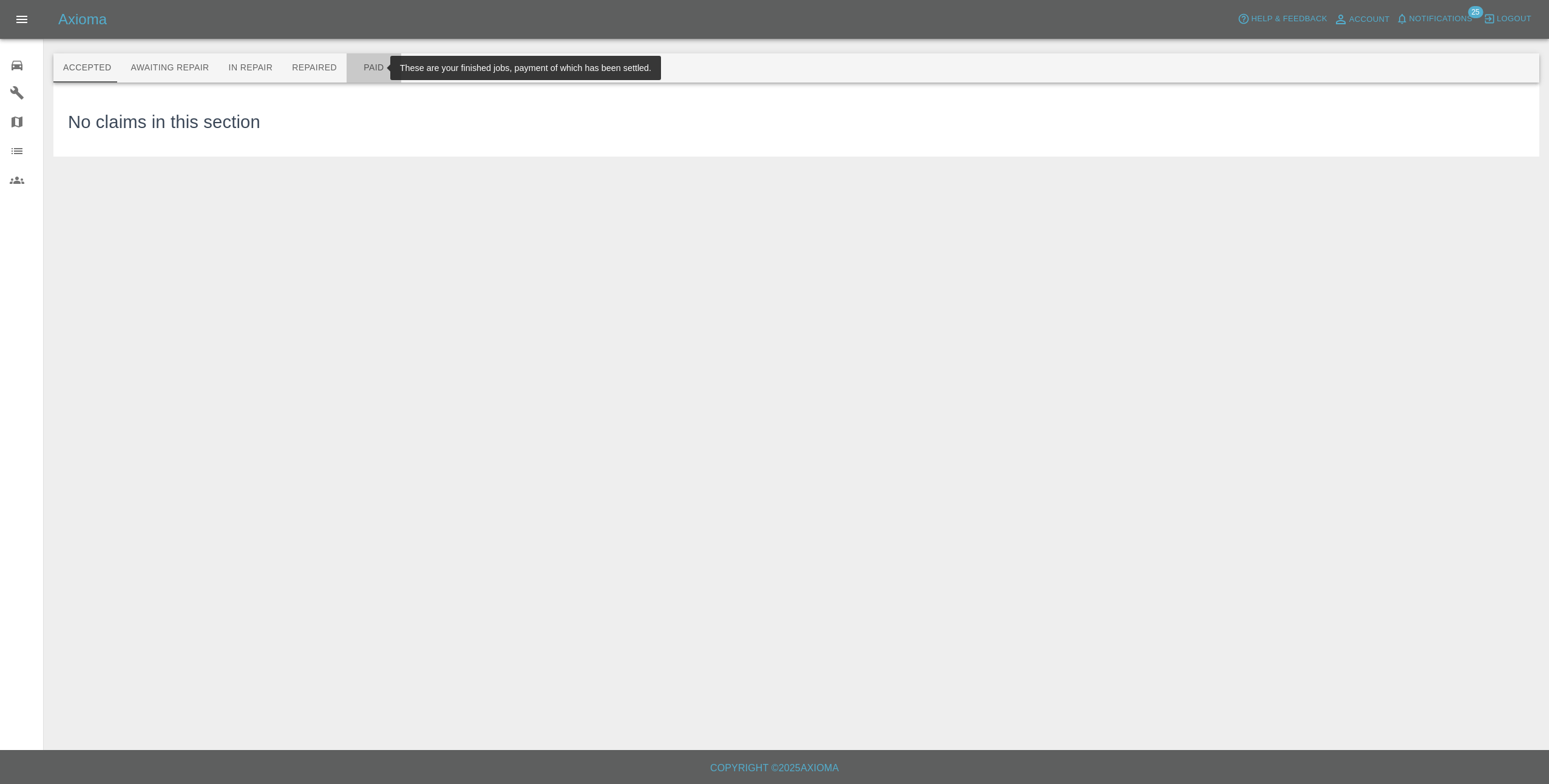
click at [358, 69] on button "Paid" at bounding box center [374, 68] width 55 height 29
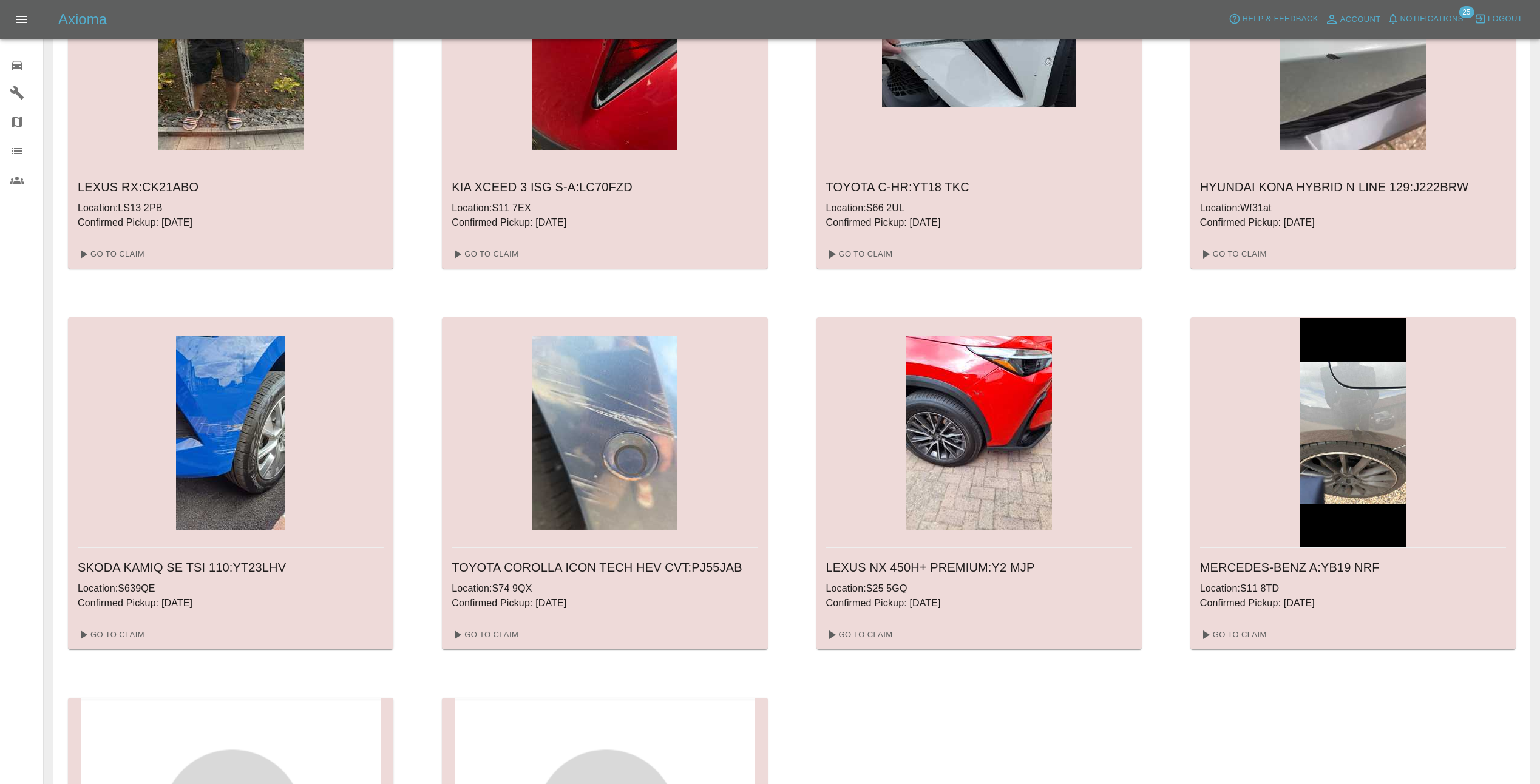
scroll to position [243, 0]
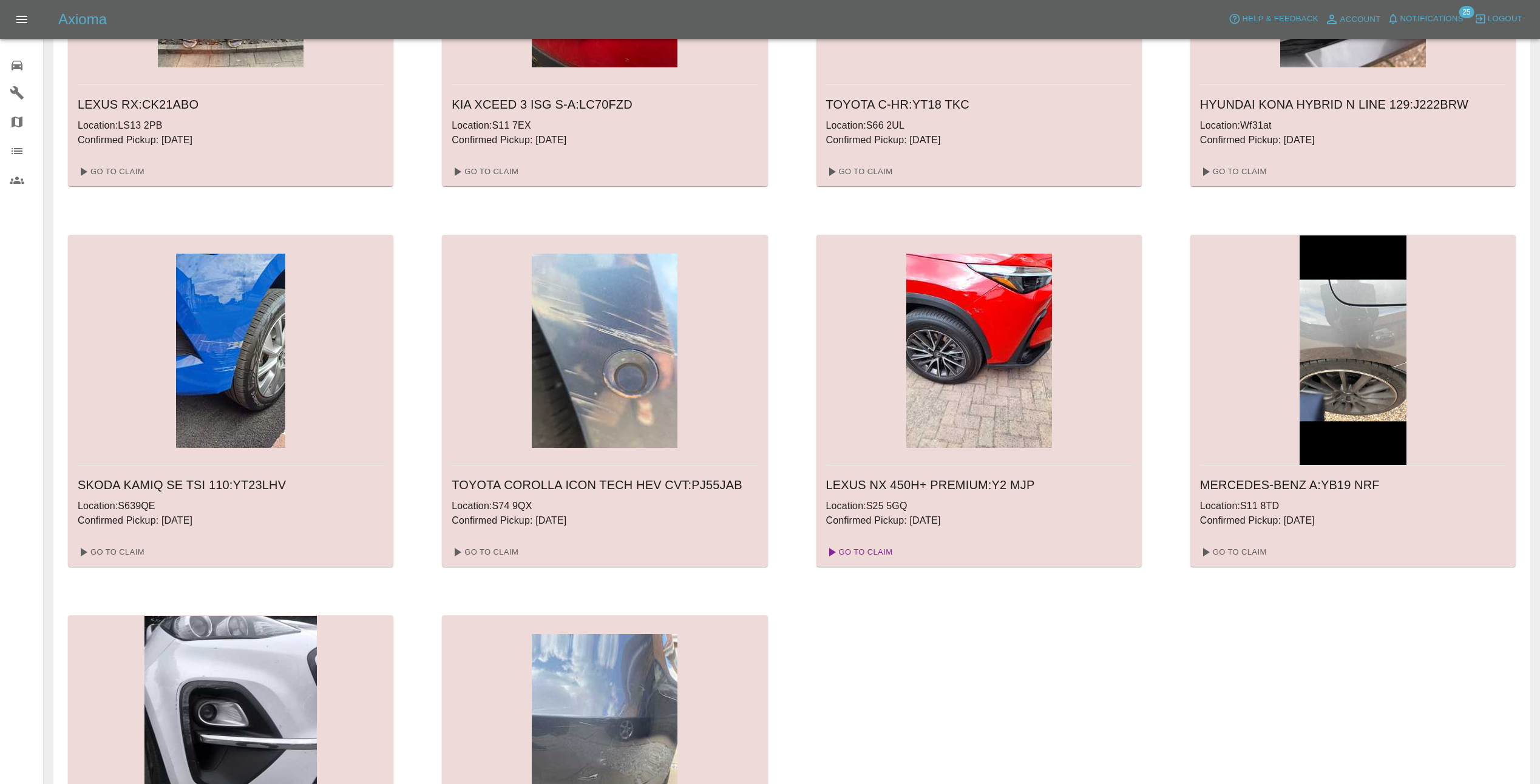
click at [868, 547] on link "Go To Claim" at bounding box center [858, 552] width 75 height 19
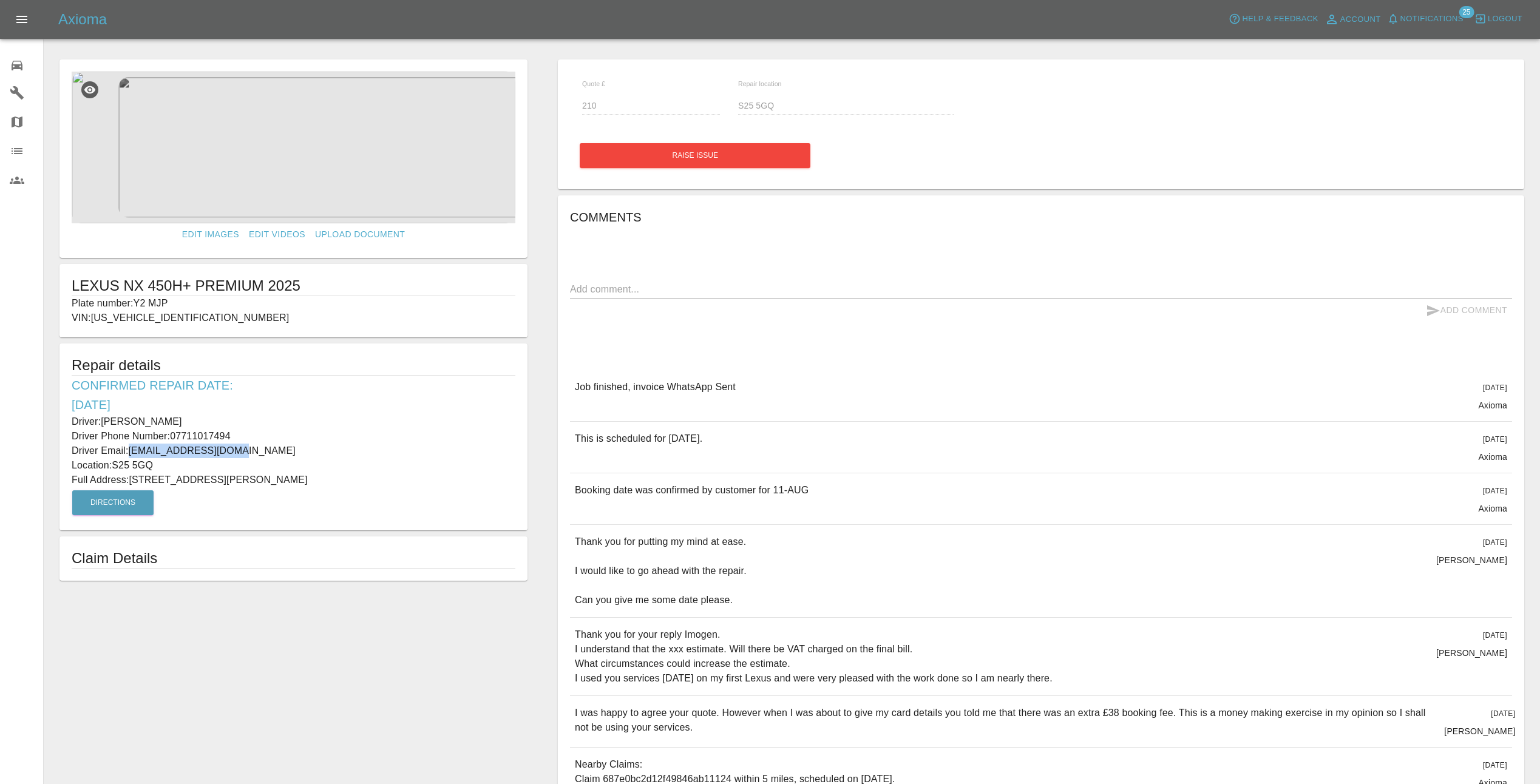
drag, startPoint x: 227, startPoint y: 451, endPoint x: 130, endPoint y: 453, distance: 97.0
click at [130, 453] on p "Driver Email: fliggott38@gmail.com" at bounding box center [293, 450] width 444 height 14
copy p "fliggott38@gmail.com"
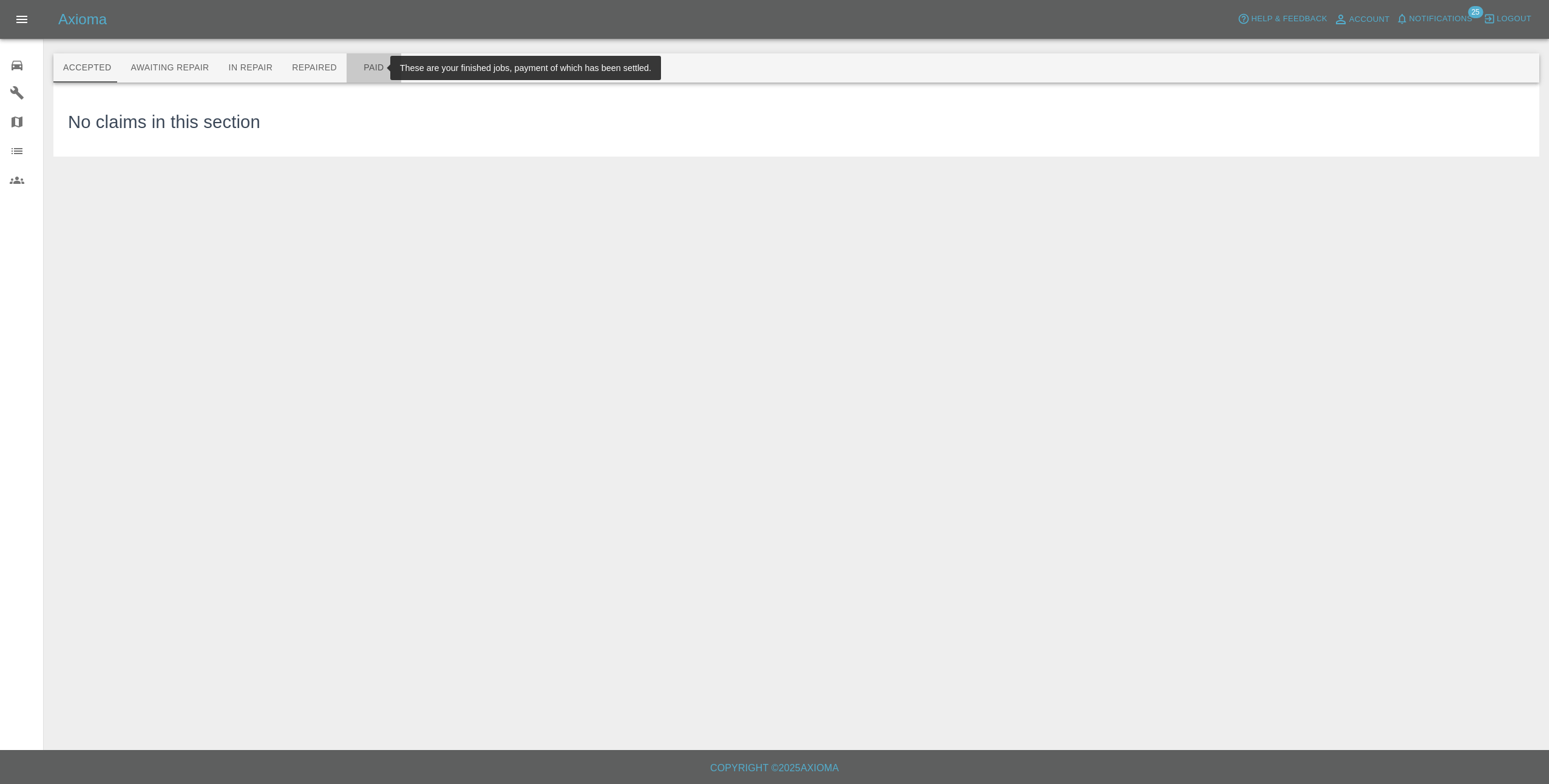
click at [358, 68] on button "Paid" at bounding box center [374, 68] width 55 height 29
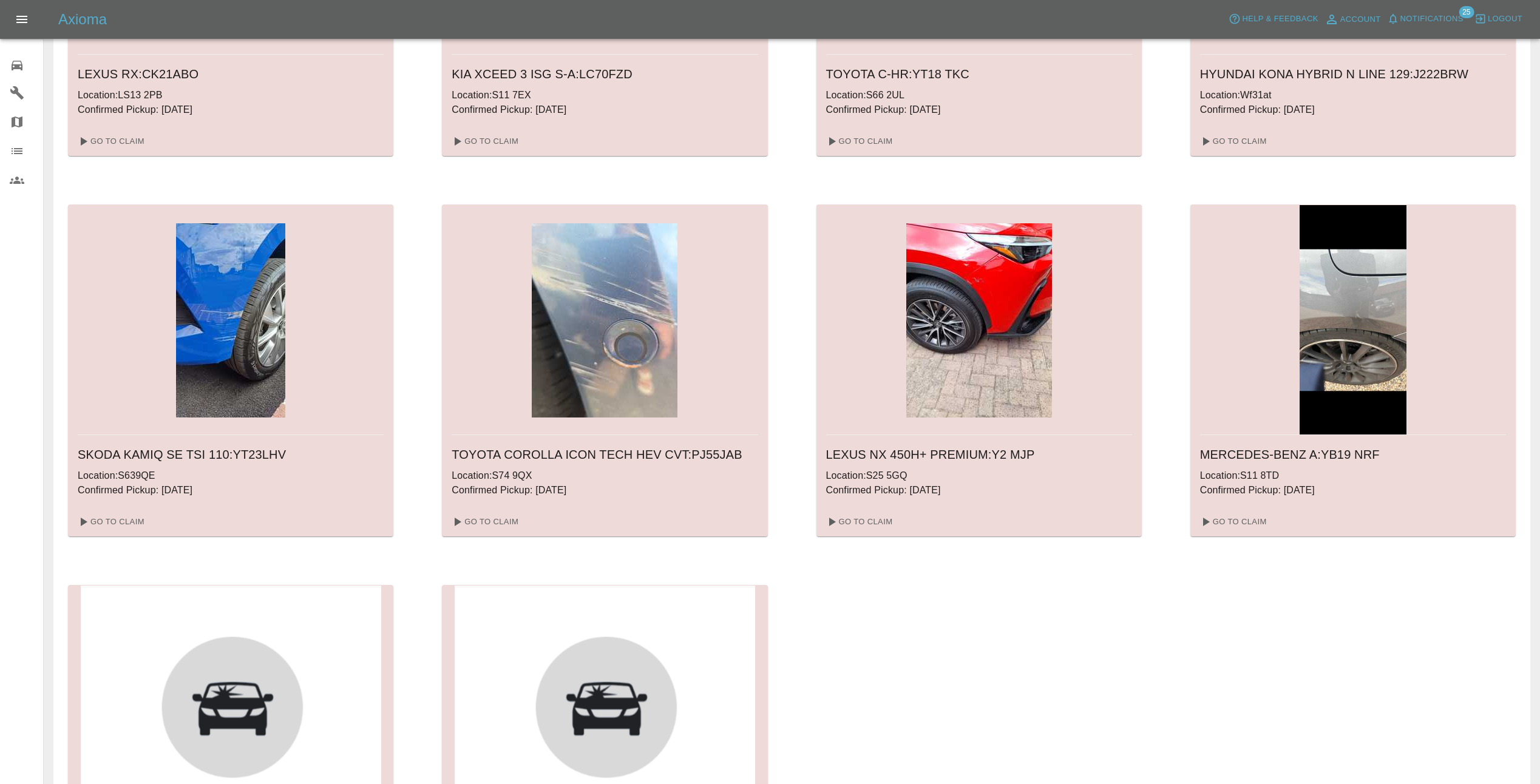
scroll to position [303, 0]
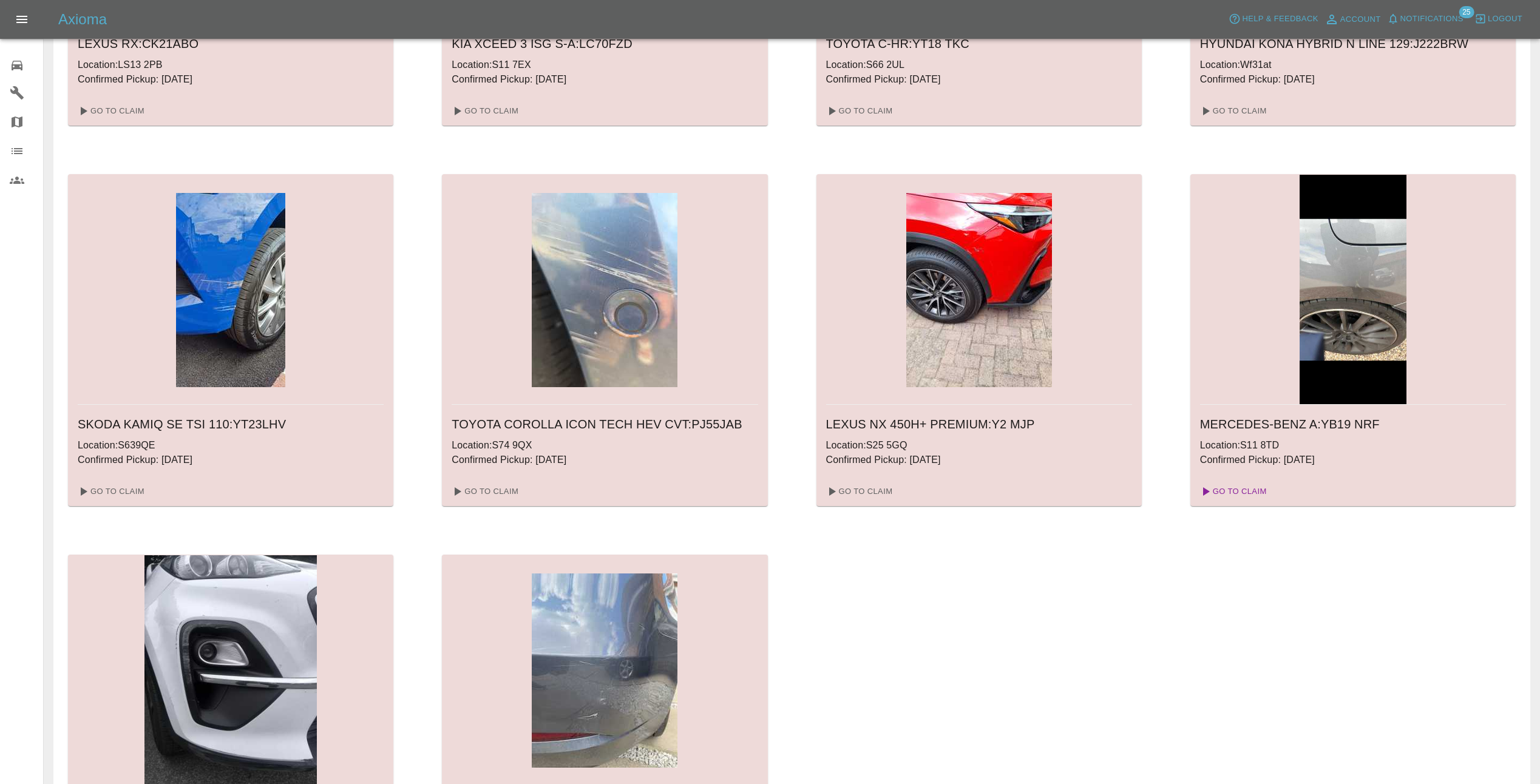
click at [1246, 494] on link "Go To Claim" at bounding box center [1233, 491] width 75 height 19
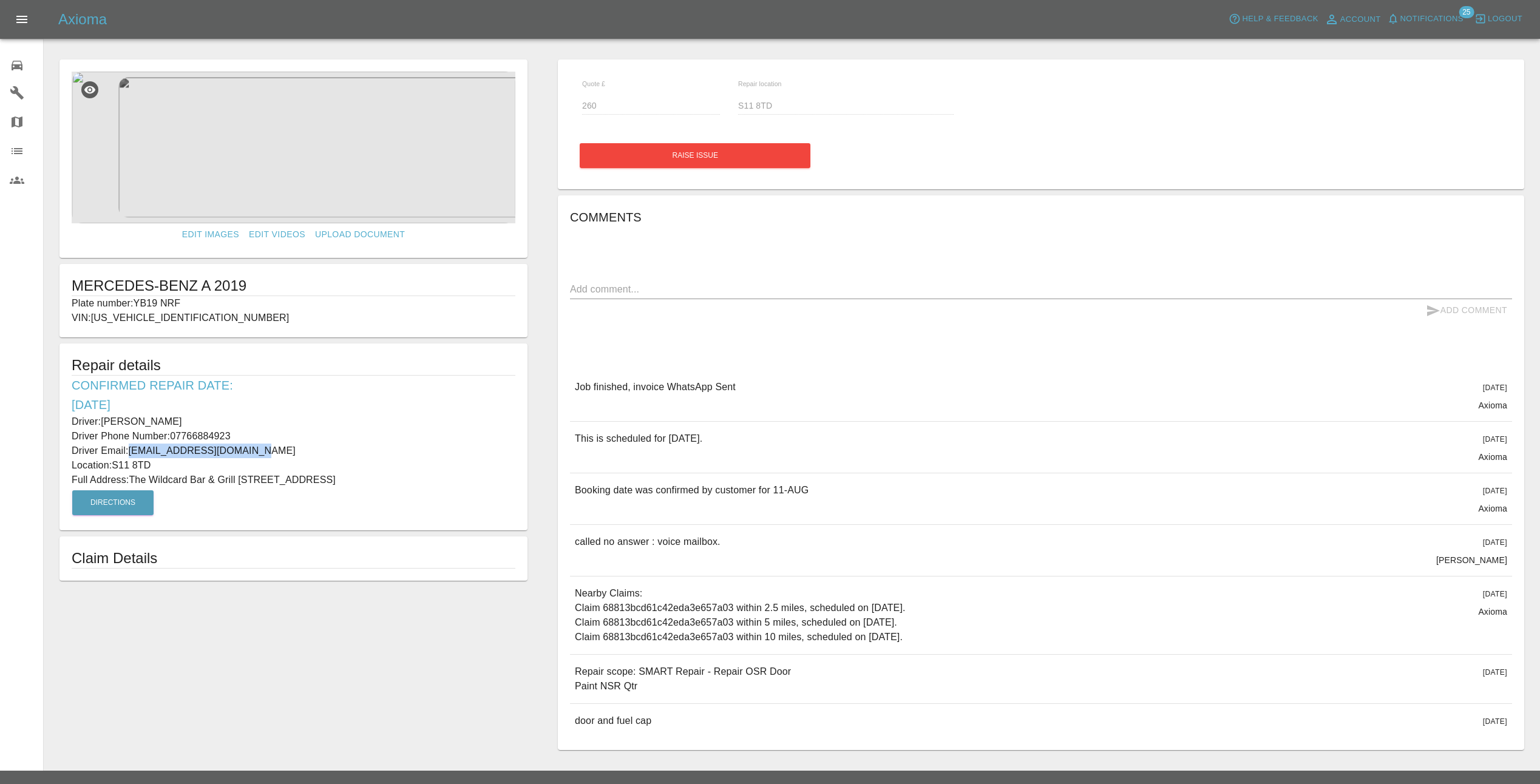
drag, startPoint x: 249, startPoint y: 451, endPoint x: 130, endPoint y: 453, distance: 119.0
click at [130, 453] on p "Driver Email: marcodcalzini@icloud.com" at bounding box center [293, 450] width 444 height 14
copy p "marcodcalzini@icloud.com"
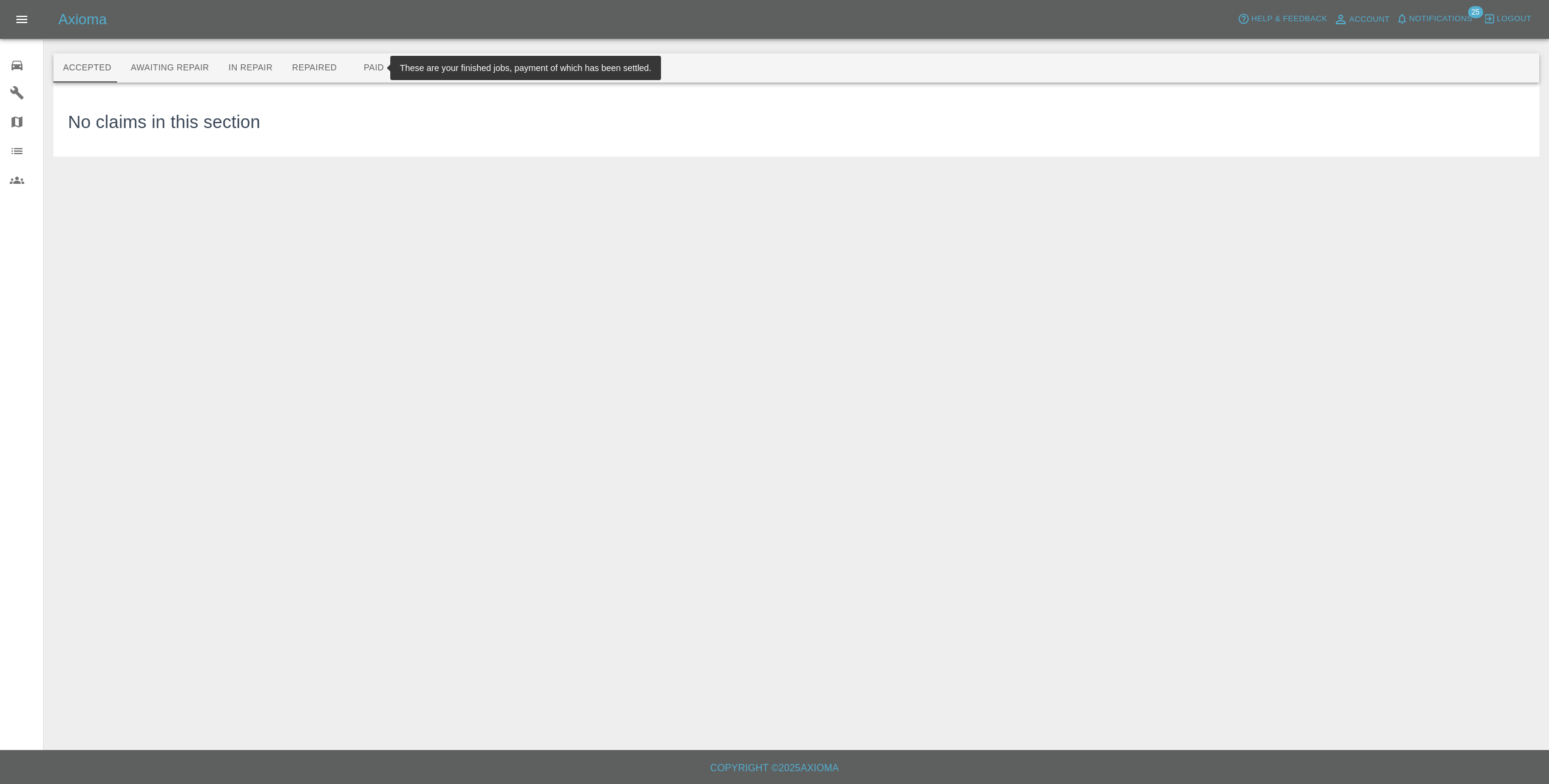
click at [361, 68] on button "Paid" at bounding box center [374, 68] width 55 height 29
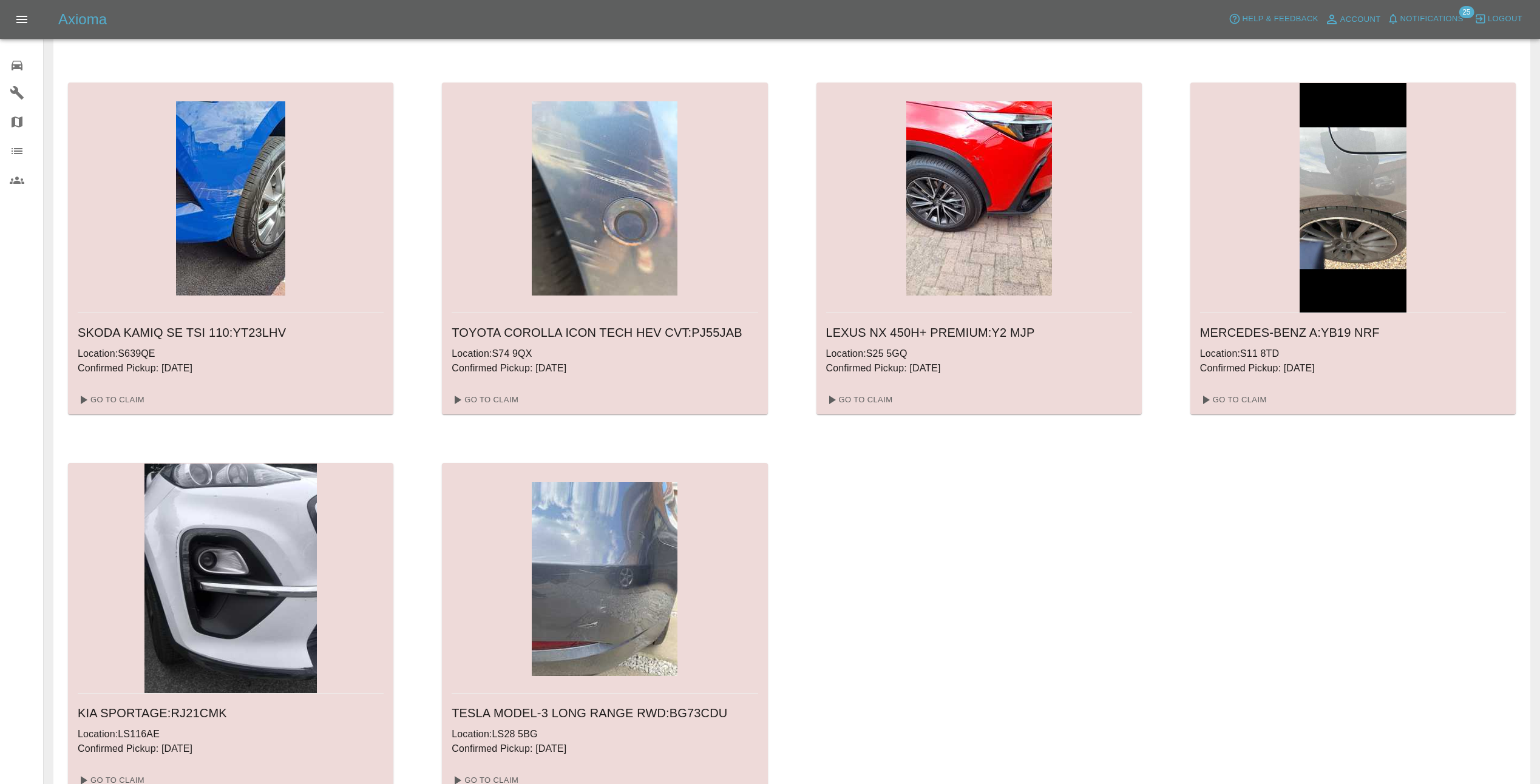
scroll to position [469, 0]
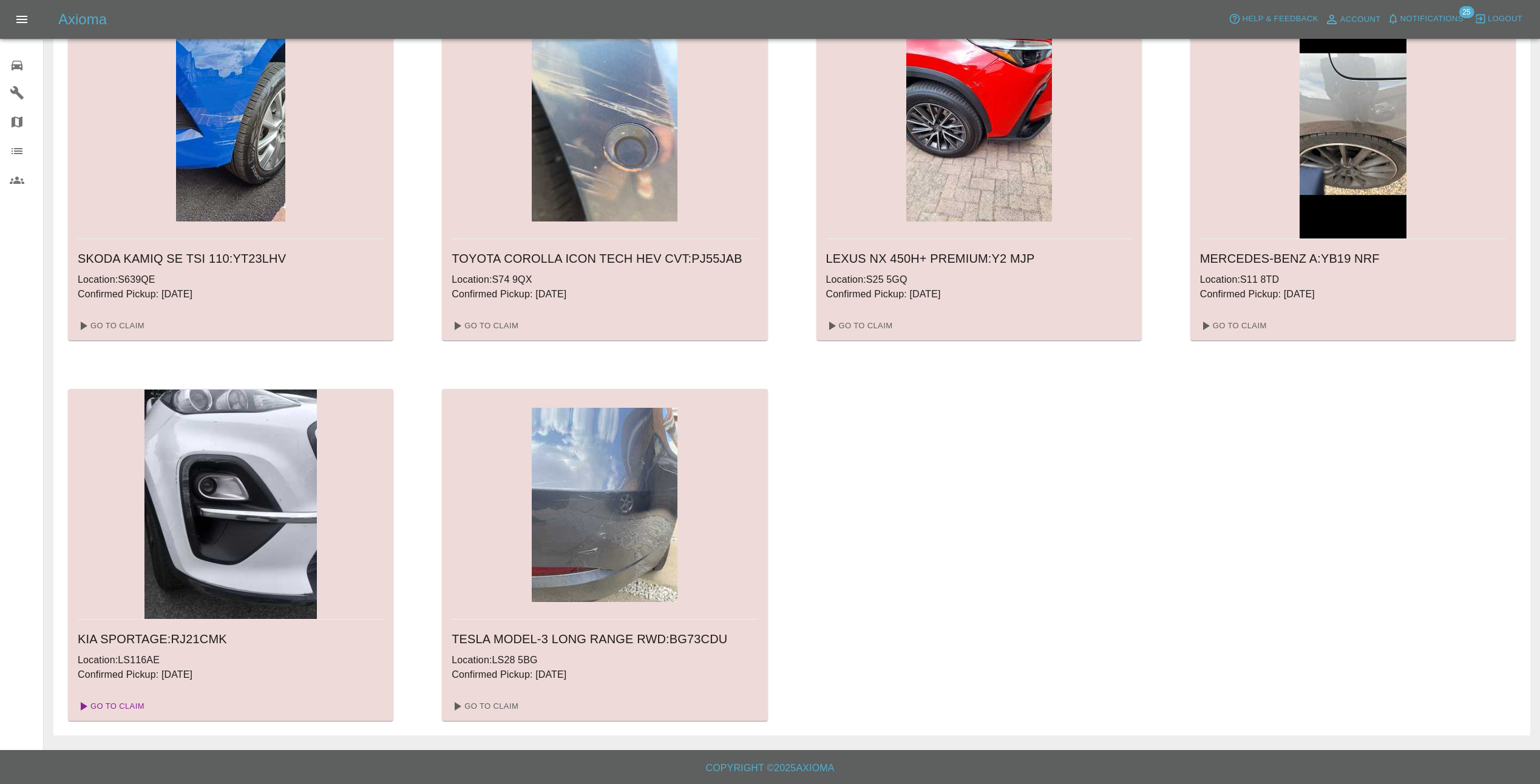
click at [133, 699] on link "Go To Claim" at bounding box center [110, 706] width 75 height 19
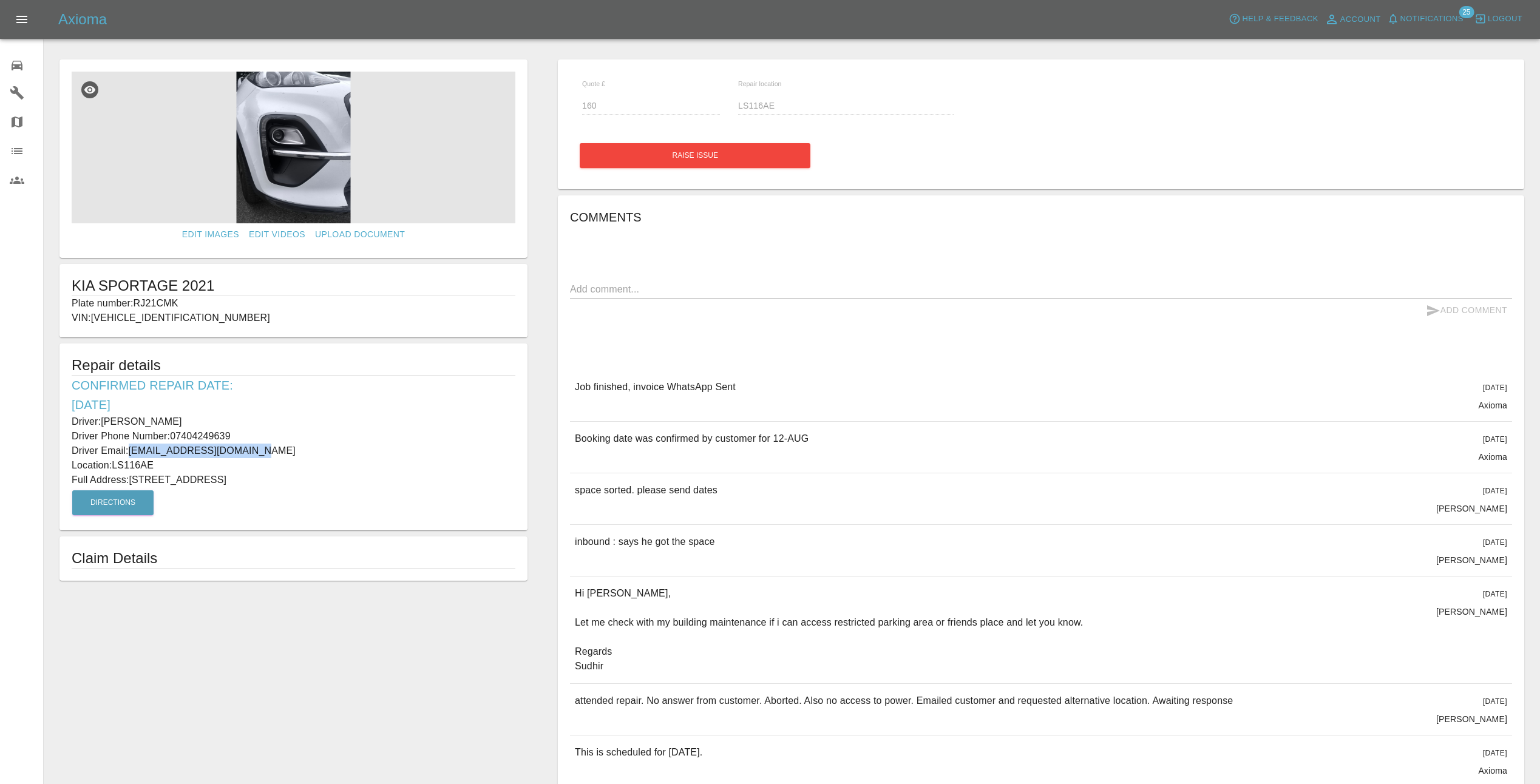
drag, startPoint x: 252, startPoint y: 451, endPoint x: 130, endPoint y: 453, distance: 122.0
click at [130, 453] on p "Driver Email: sudhir170774@outlook.com" at bounding box center [293, 450] width 444 height 14
copy p "sudhir170774@outlook.com"
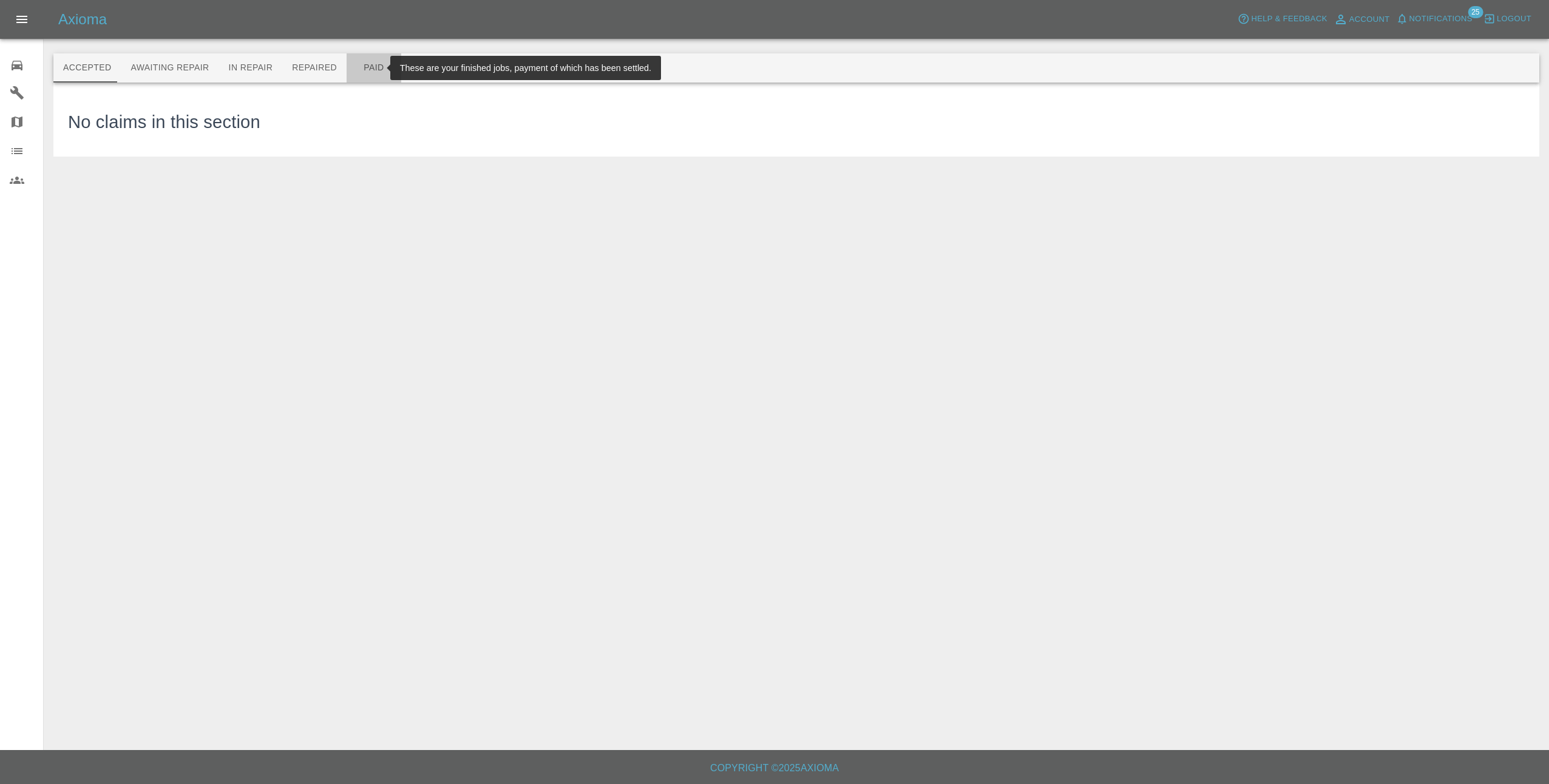
click at [354, 72] on button "Paid" at bounding box center [374, 68] width 55 height 29
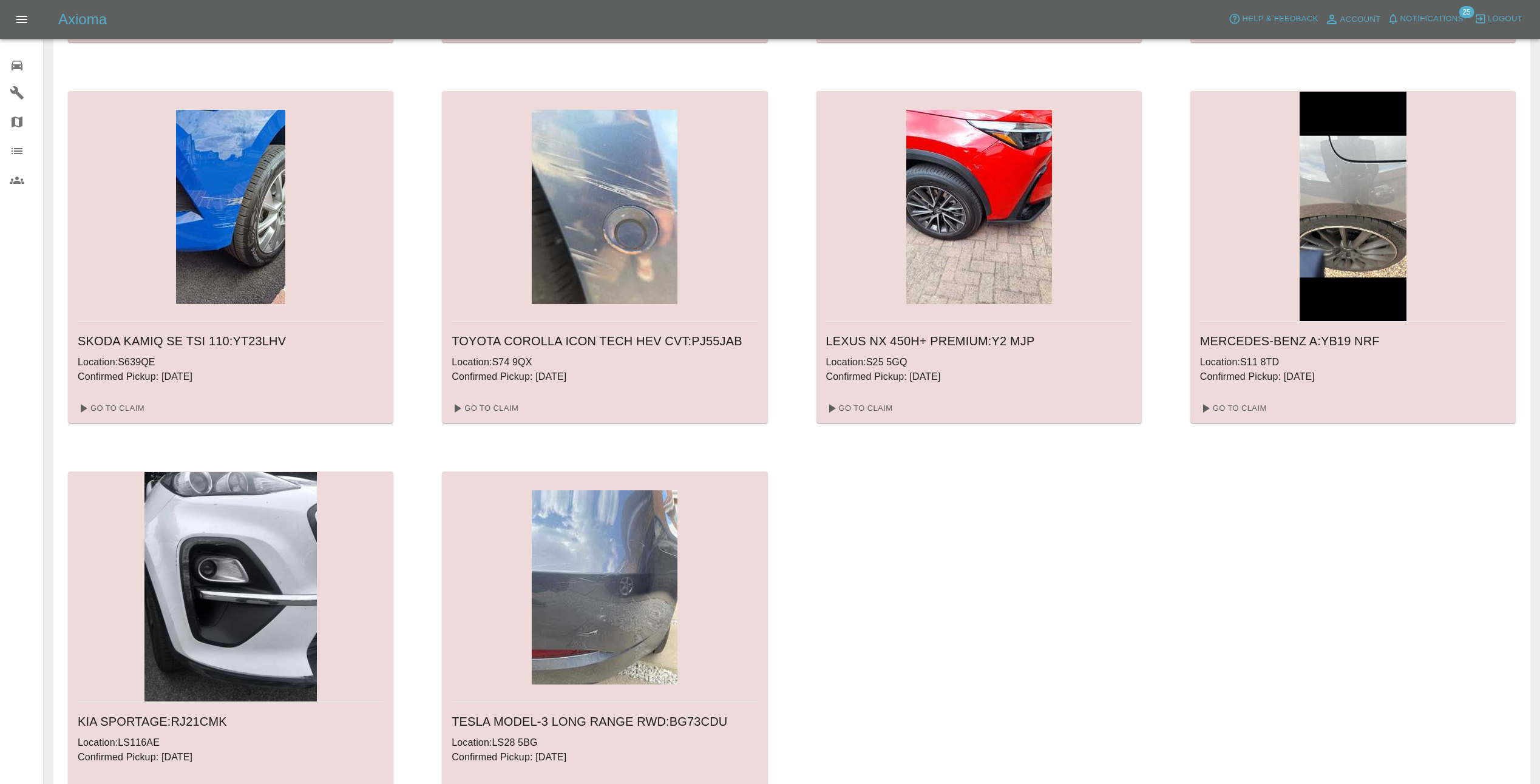
scroll to position [469, 0]
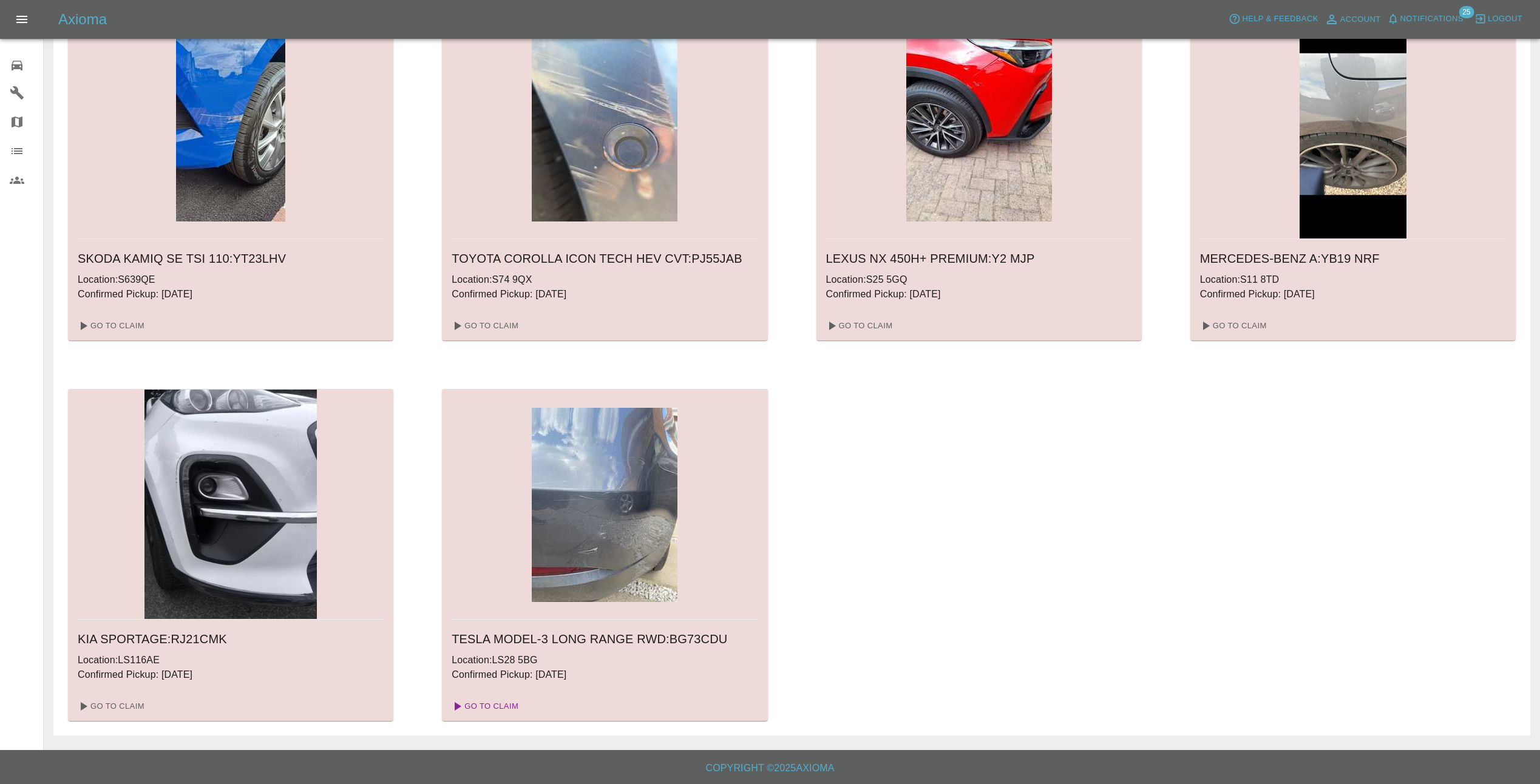
click at [502, 704] on link "Go To Claim" at bounding box center [484, 706] width 75 height 19
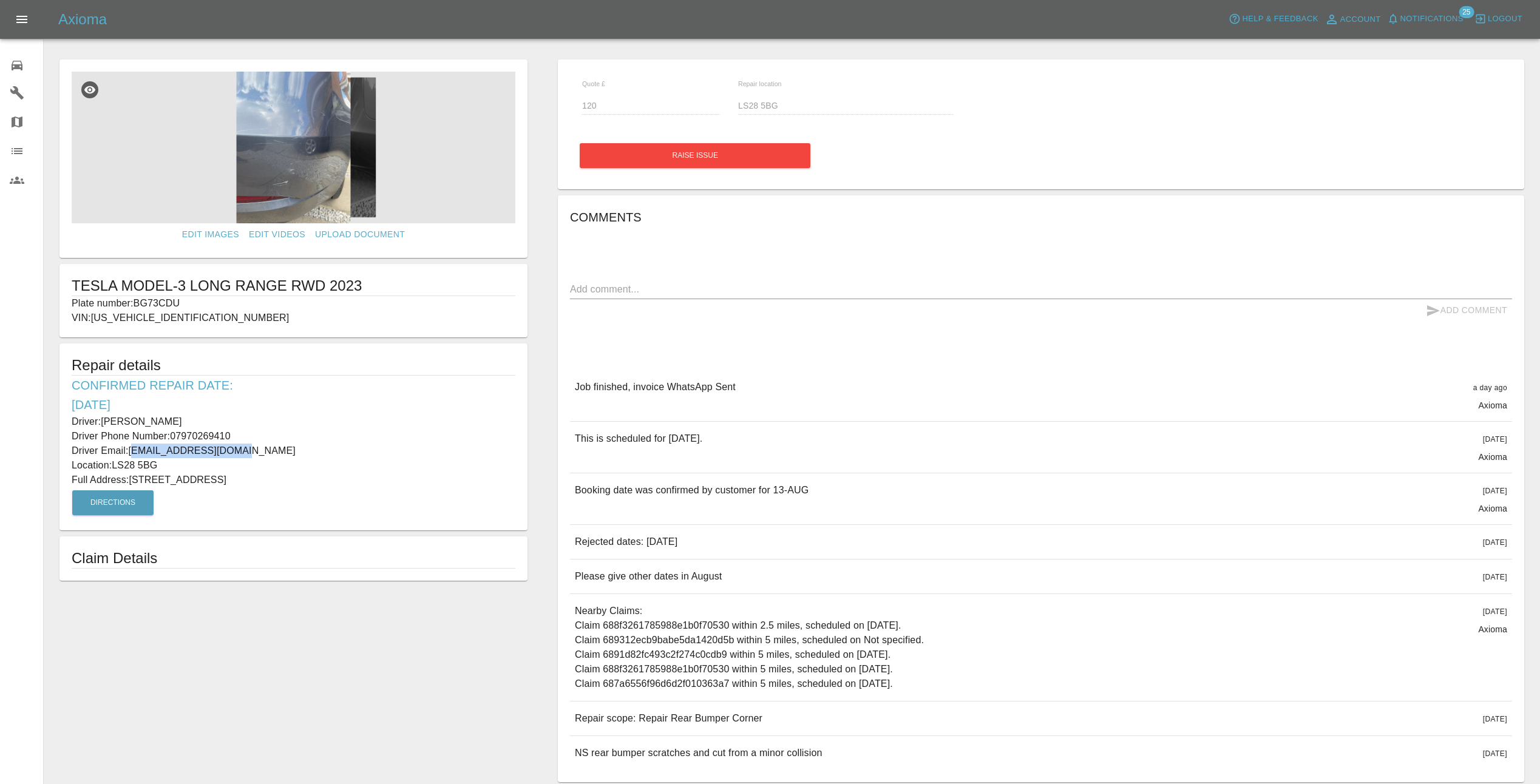
drag, startPoint x: 237, startPoint y: 454, endPoint x: 130, endPoint y: 450, distance: 107.1
click at [130, 450] on p "Driver Email: leedunn58@hotmail.com" at bounding box center [293, 450] width 444 height 14
click at [250, 458] on p "Location: LS28 5BG" at bounding box center [293, 465] width 444 height 14
drag, startPoint x: 237, startPoint y: 451, endPoint x: 128, endPoint y: 454, distance: 109.0
click at [128, 454] on p "Driver Email: leedunn58@hotmail.com" at bounding box center [293, 450] width 444 height 14
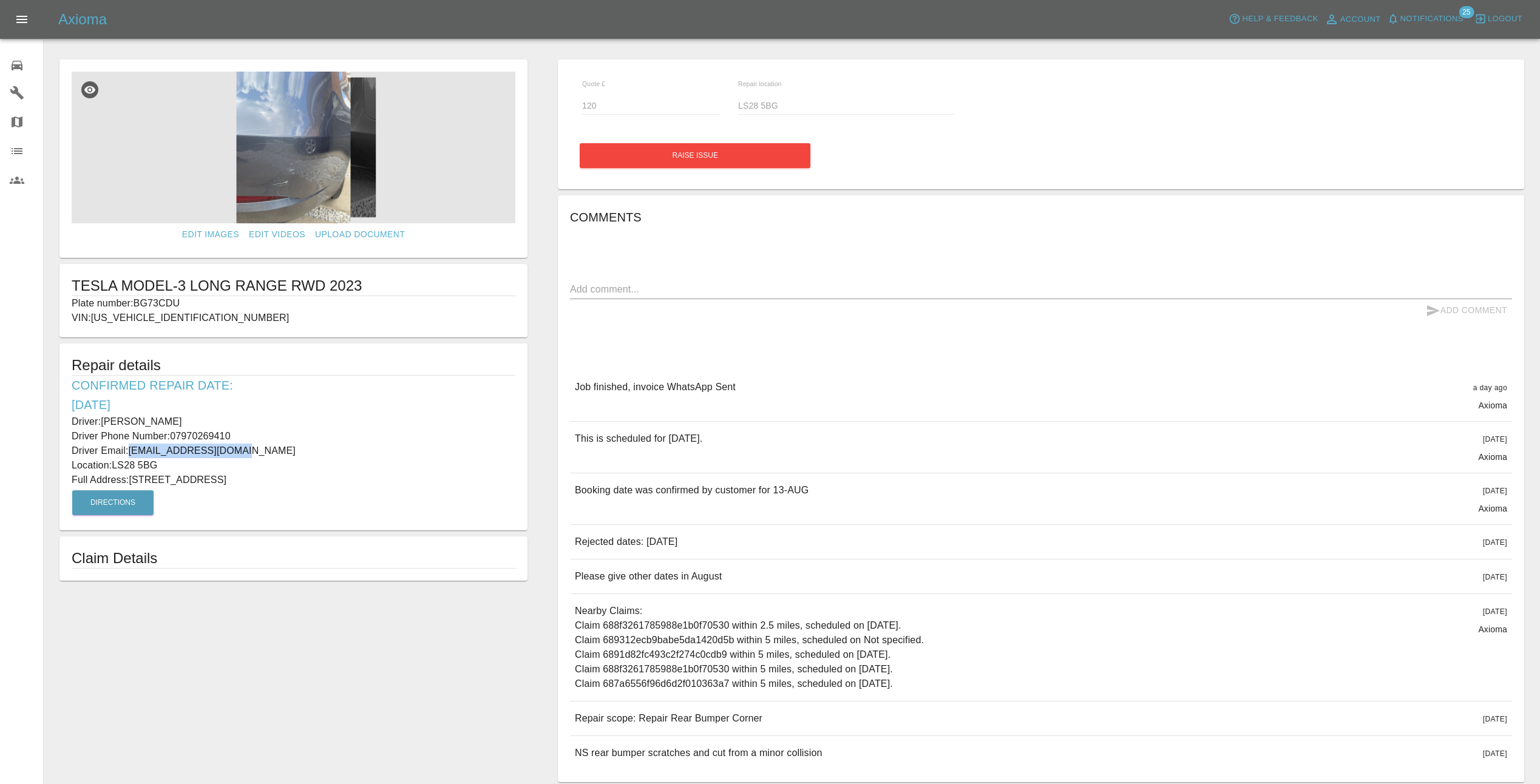
copy p "leedunn58@hotmail.com"
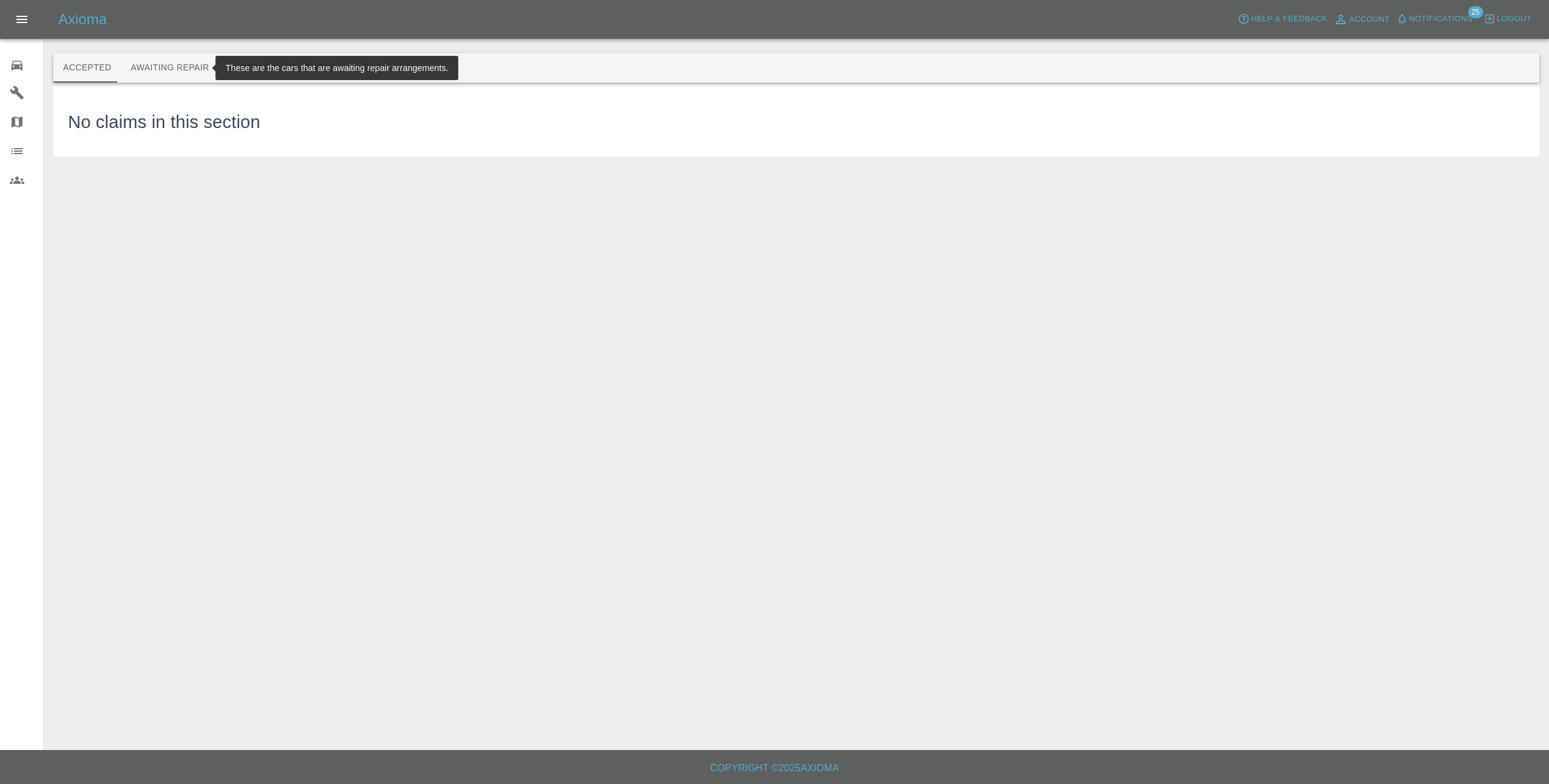
click at [186, 69] on button "Awaiting Repair" at bounding box center [169, 68] width 98 height 29
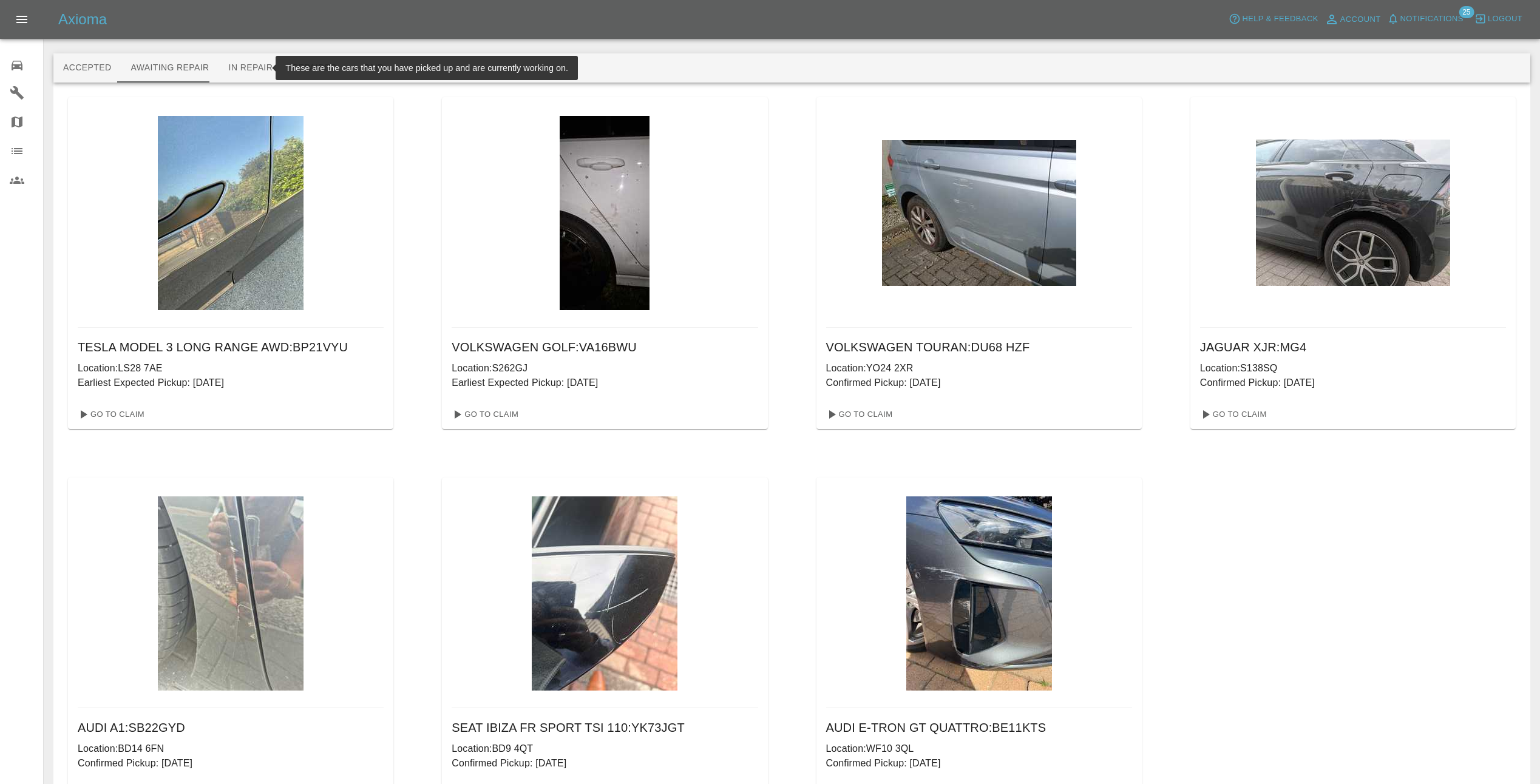
click at [236, 64] on button "In Repair" at bounding box center [251, 68] width 64 height 29
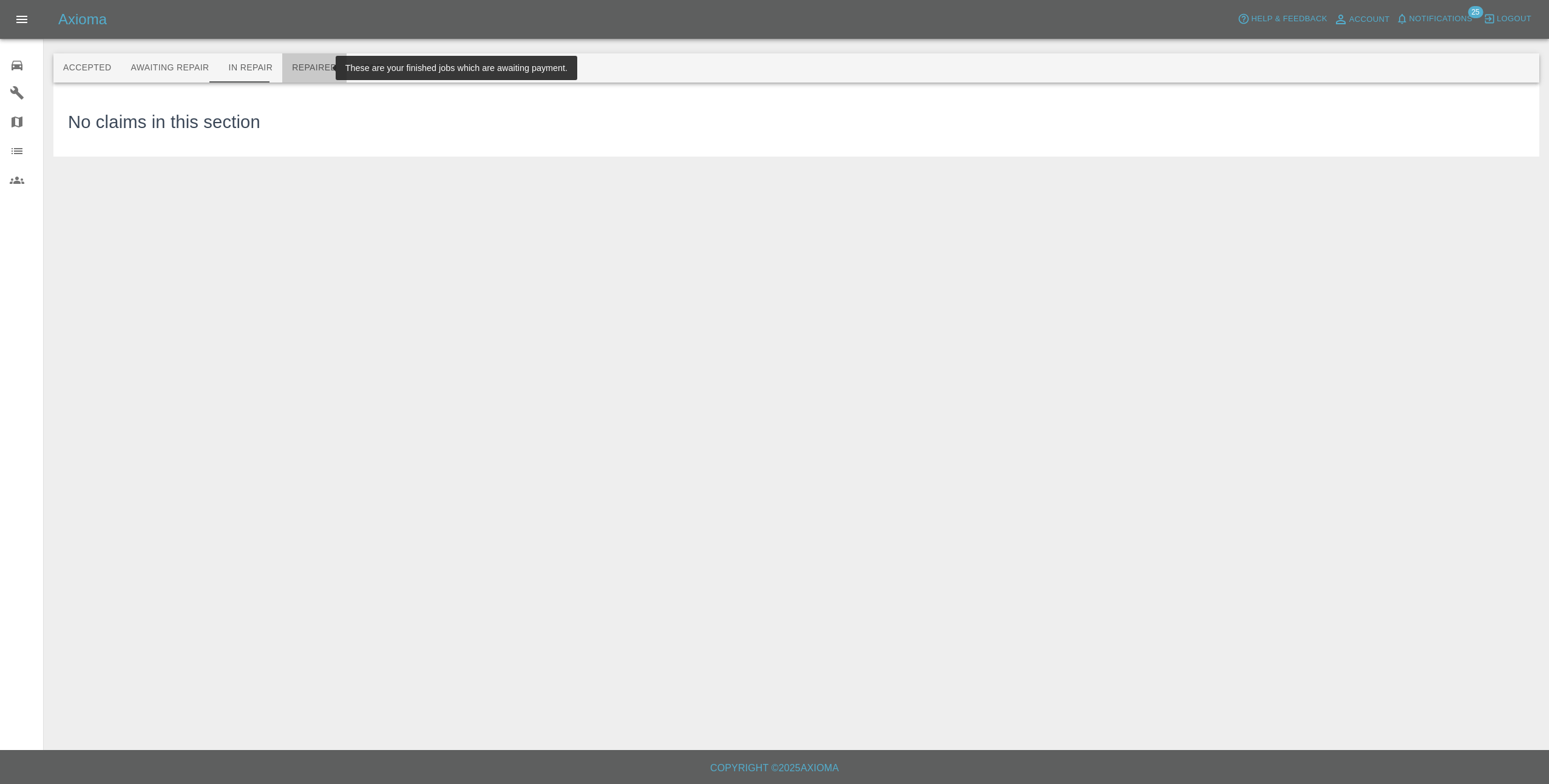
click at [306, 64] on button "Repaired" at bounding box center [314, 68] width 64 height 29
click at [358, 65] on button "Paid" at bounding box center [374, 68] width 55 height 29
